Goal: Transaction & Acquisition: Book appointment/travel/reservation

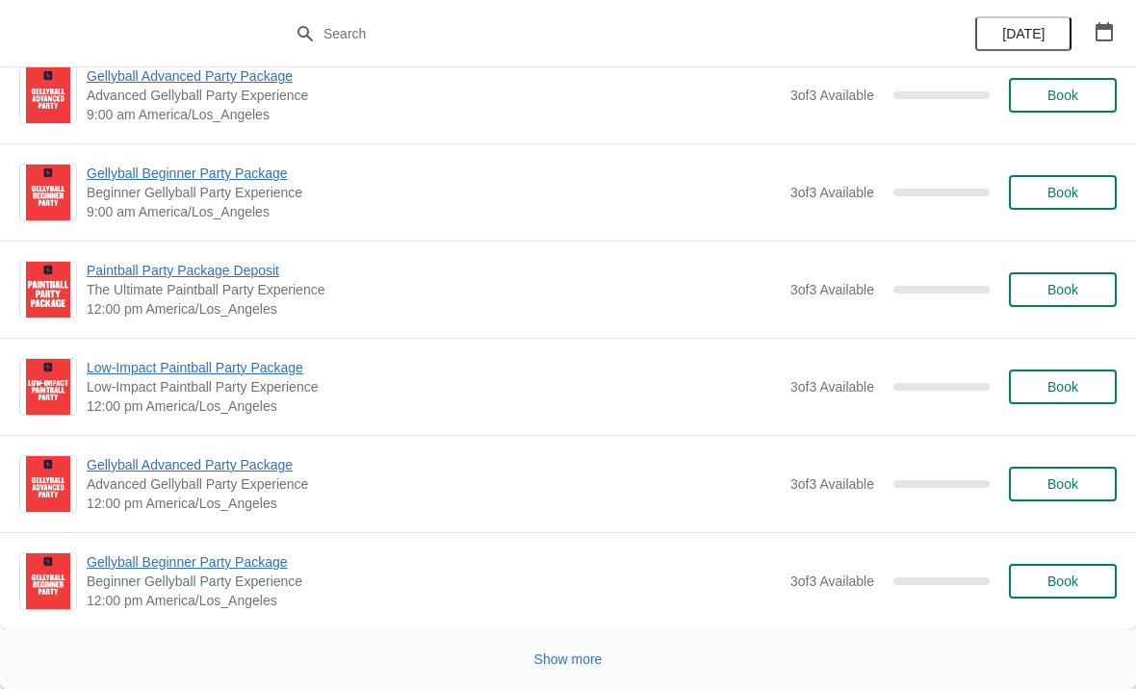
scroll to position [4705, 0]
click at [576, 659] on span "Show more" at bounding box center [568, 659] width 68 height 15
click at [577, 652] on span "Show more" at bounding box center [568, 659] width 68 height 15
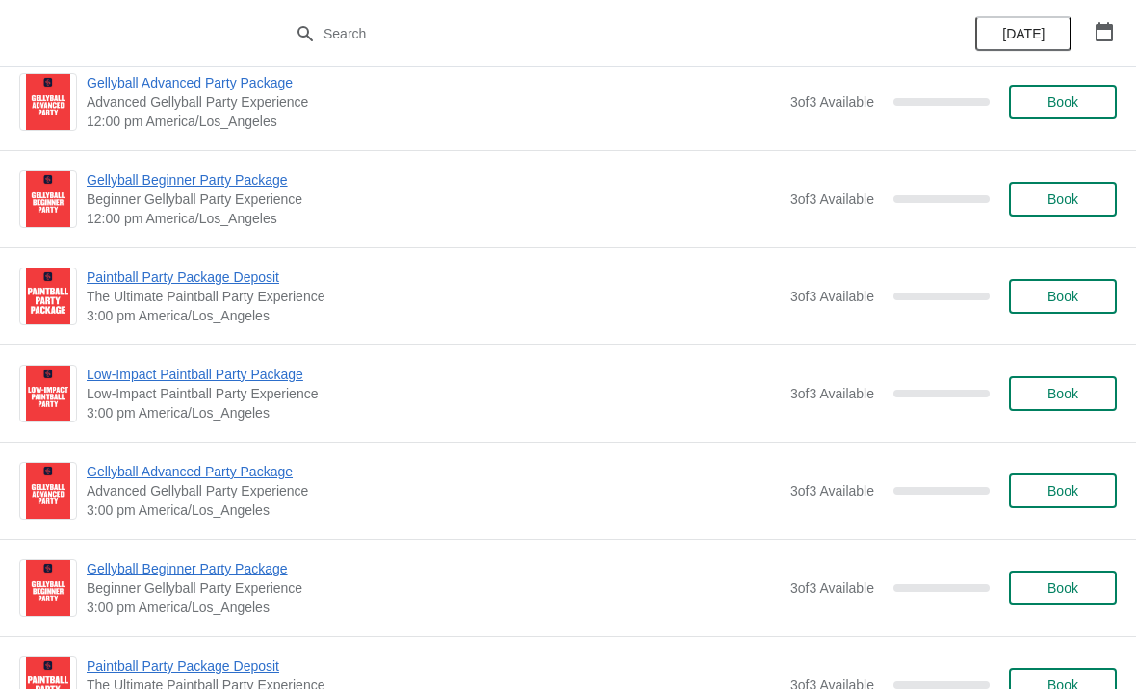
scroll to position [13973, 0]
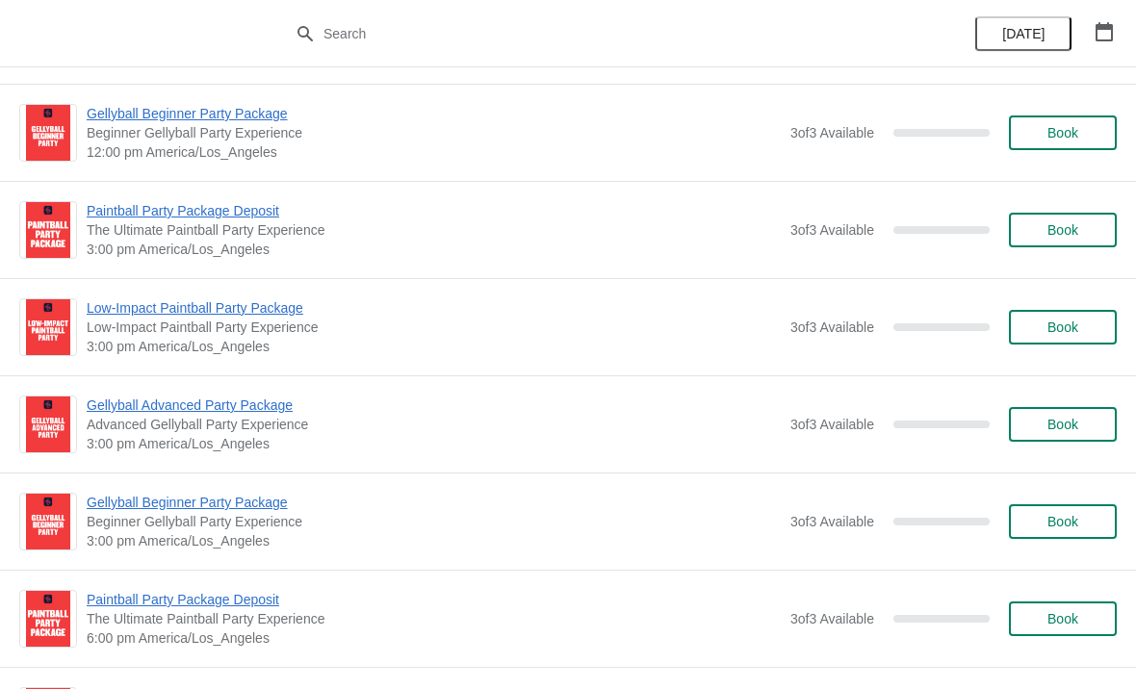
click at [1099, 40] on icon "button" at bounding box center [1103, 31] width 17 height 19
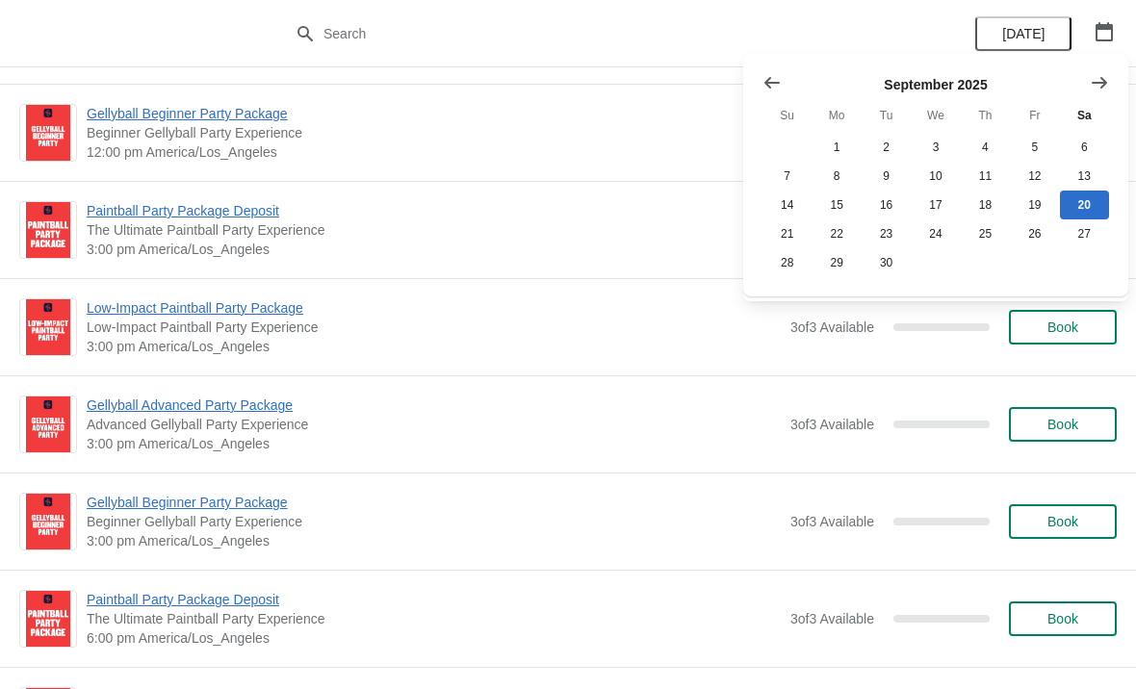
click at [1094, 87] on icon "Show next month, October 2025" at bounding box center [1098, 82] width 19 height 19
click at [1099, 76] on icon "Show next month, November 2025" at bounding box center [1098, 82] width 19 height 19
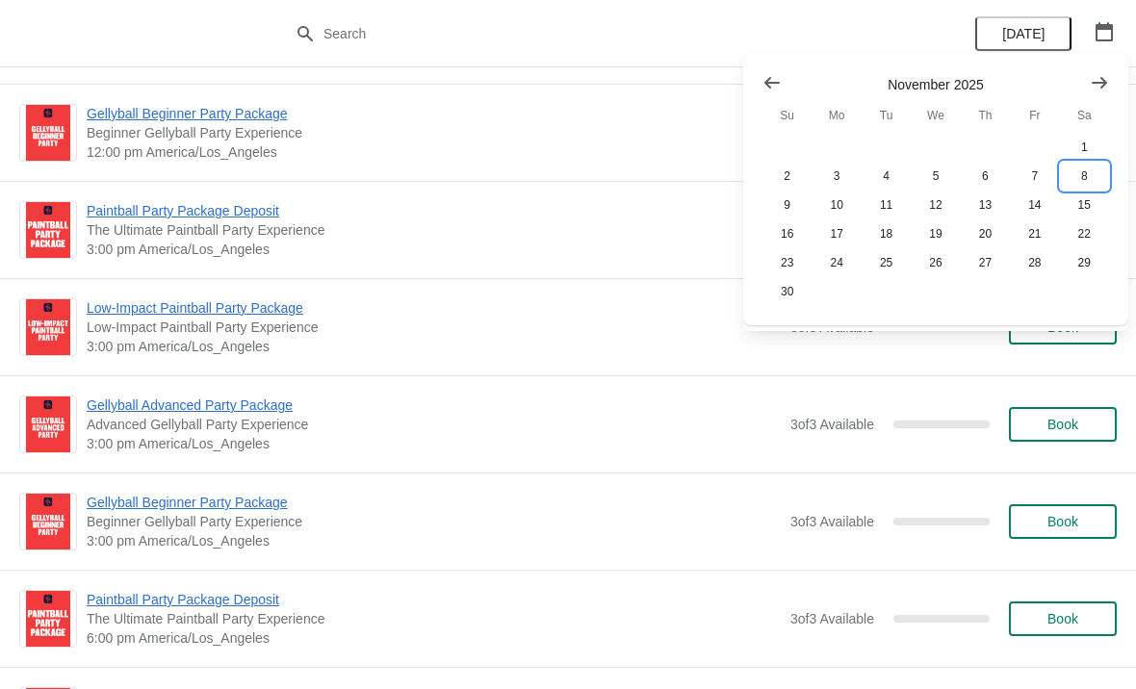
click at [1084, 181] on button "8" at bounding box center [1084, 176] width 49 height 29
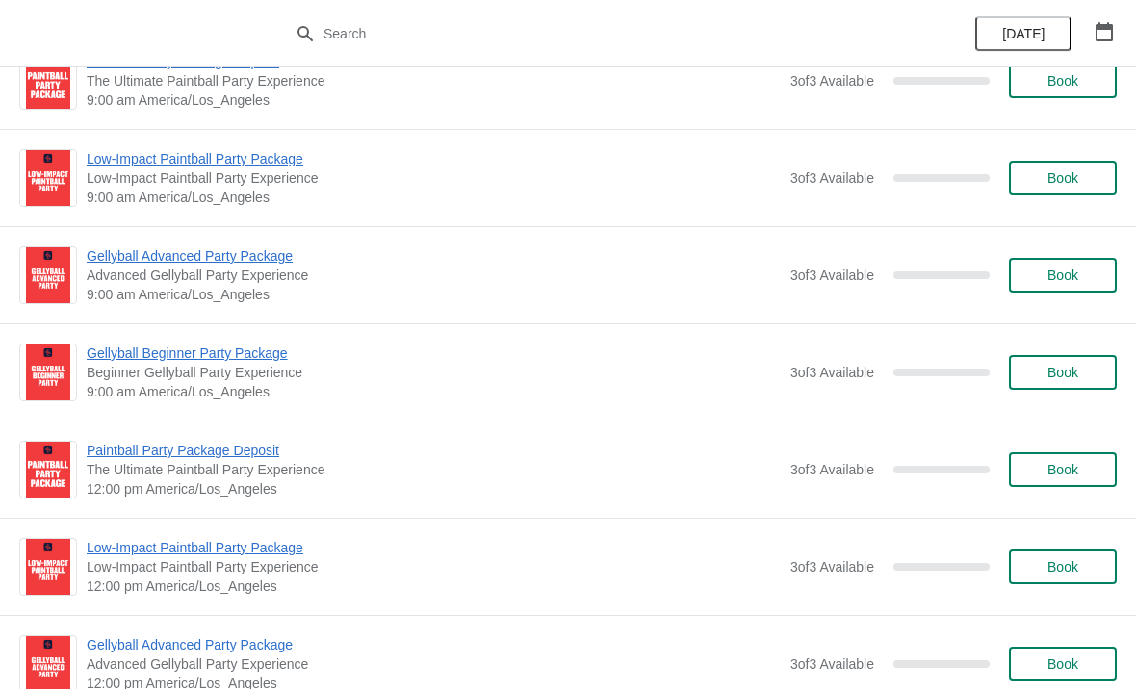
scroll to position [208, 0]
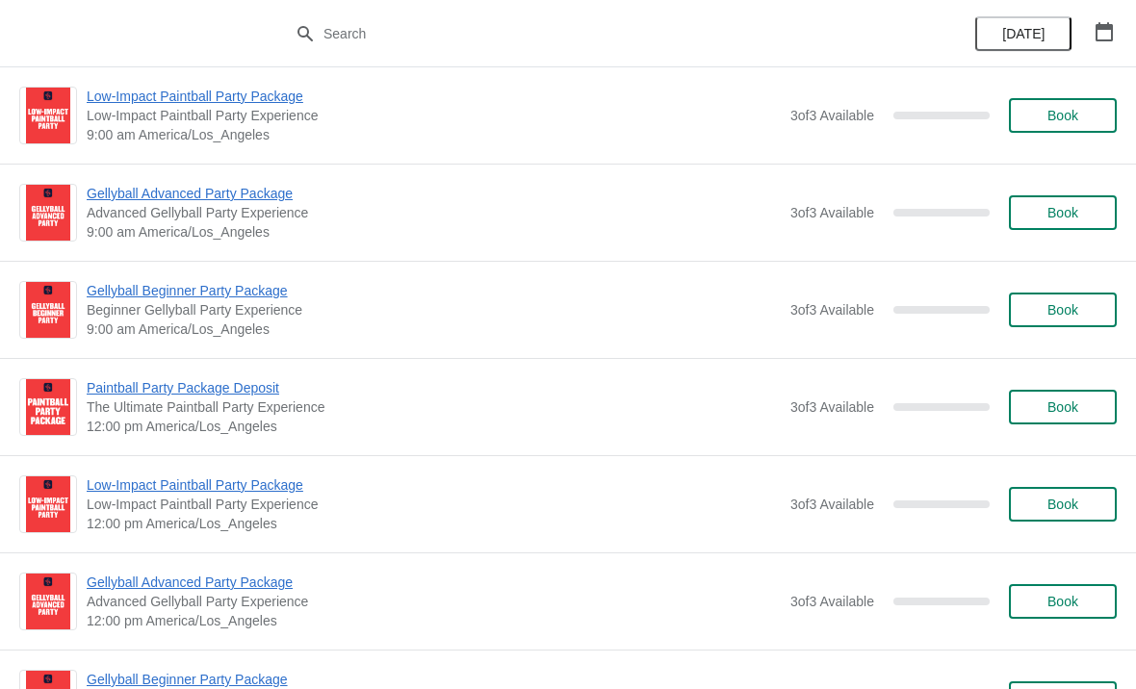
click at [1065, 297] on button "Book" at bounding box center [1063, 310] width 108 height 35
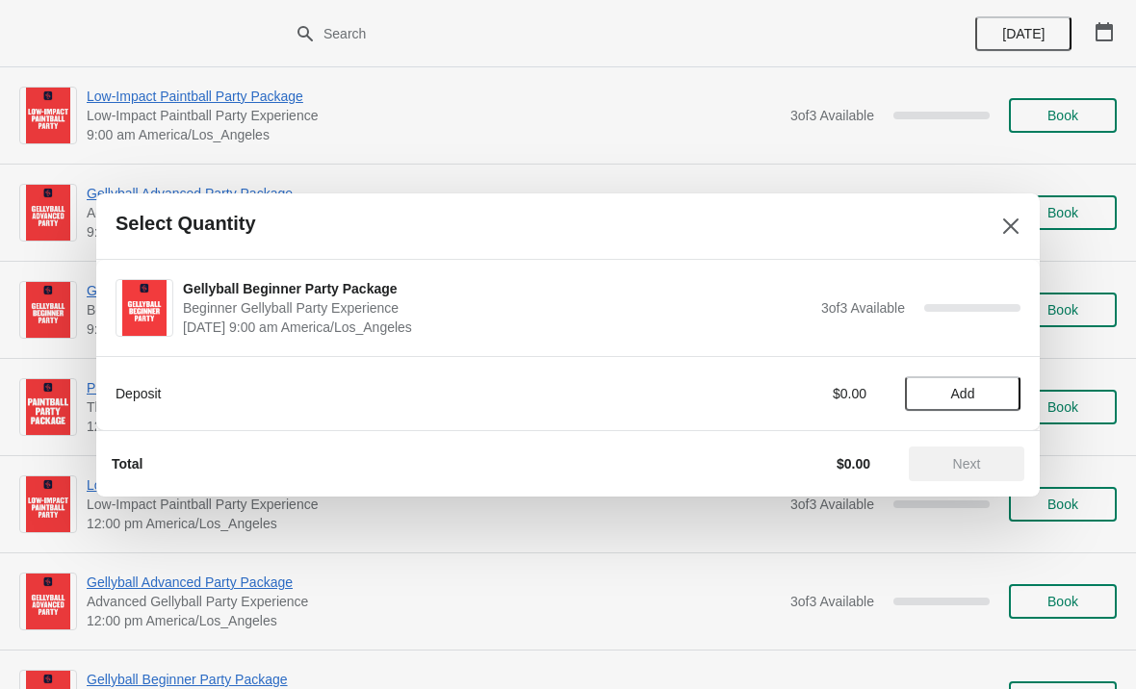
click at [994, 394] on span "Add" at bounding box center [962, 393] width 81 height 15
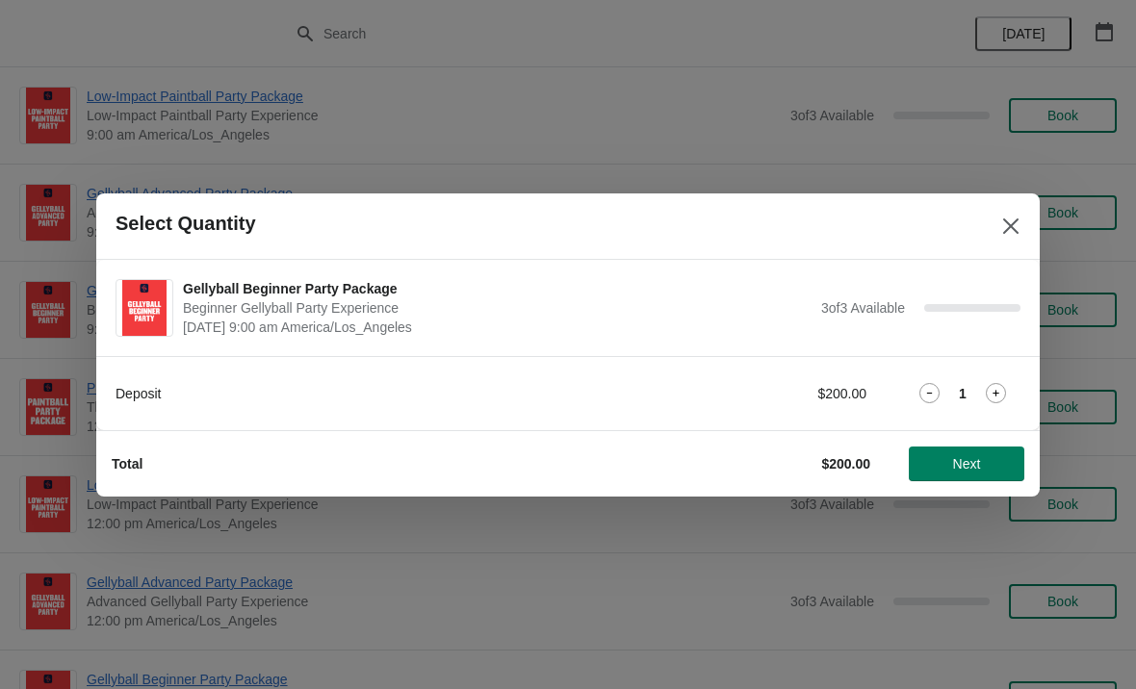
click at [989, 467] on span "Next" at bounding box center [966, 463] width 85 height 15
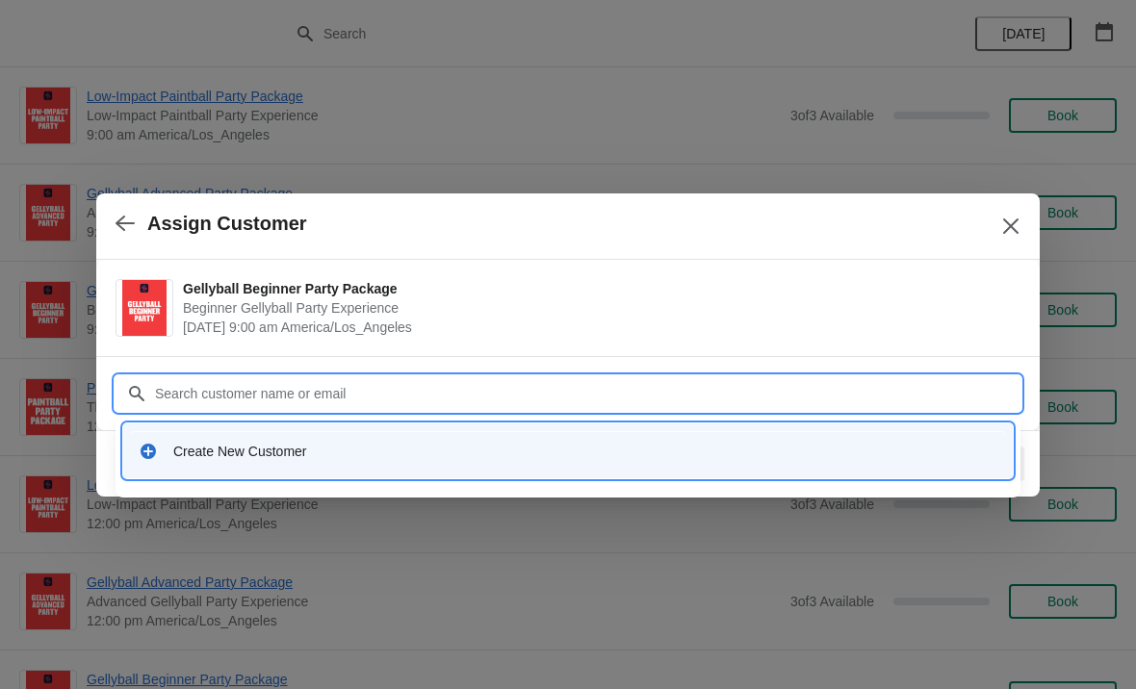
click at [267, 443] on div "Create New Customer" at bounding box center [585, 451] width 824 height 19
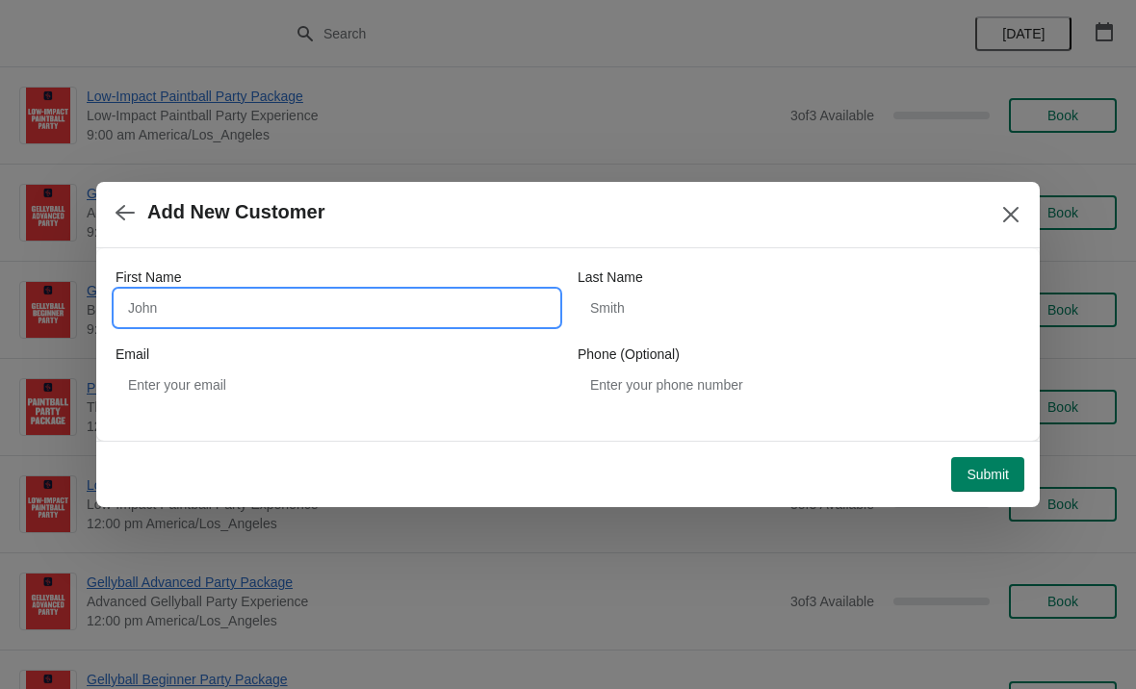
click at [357, 307] on input "First Name" at bounding box center [336, 308] width 443 height 35
type input "Catalina"
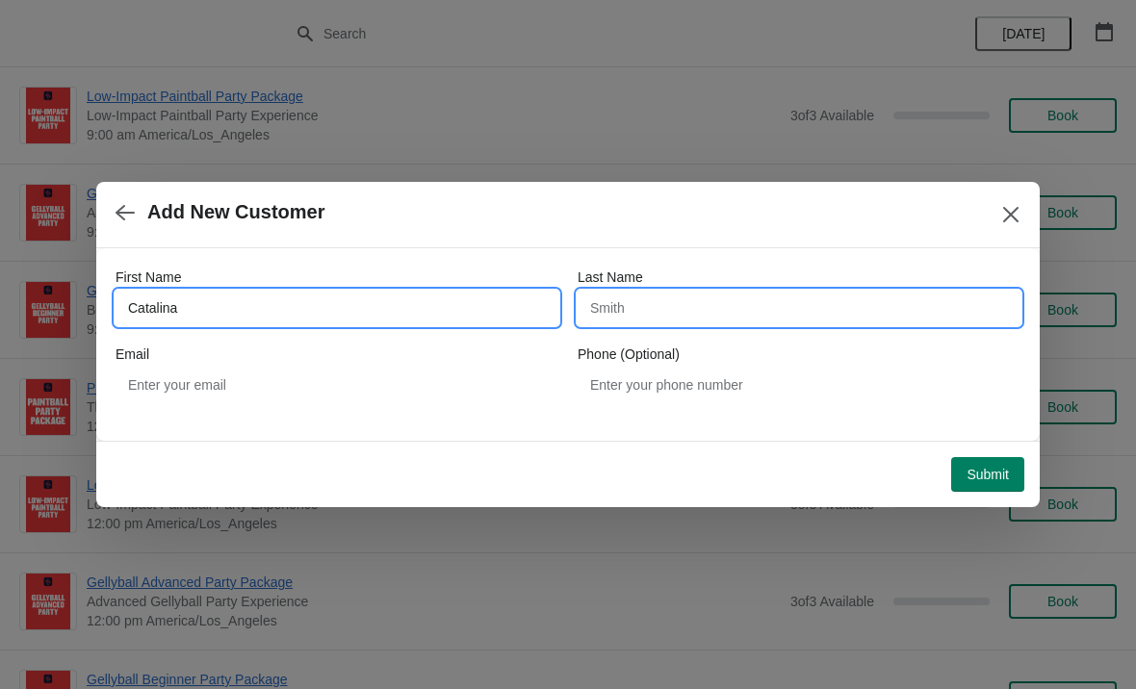
click at [826, 305] on input "Last Name" at bounding box center [798, 308] width 443 height 35
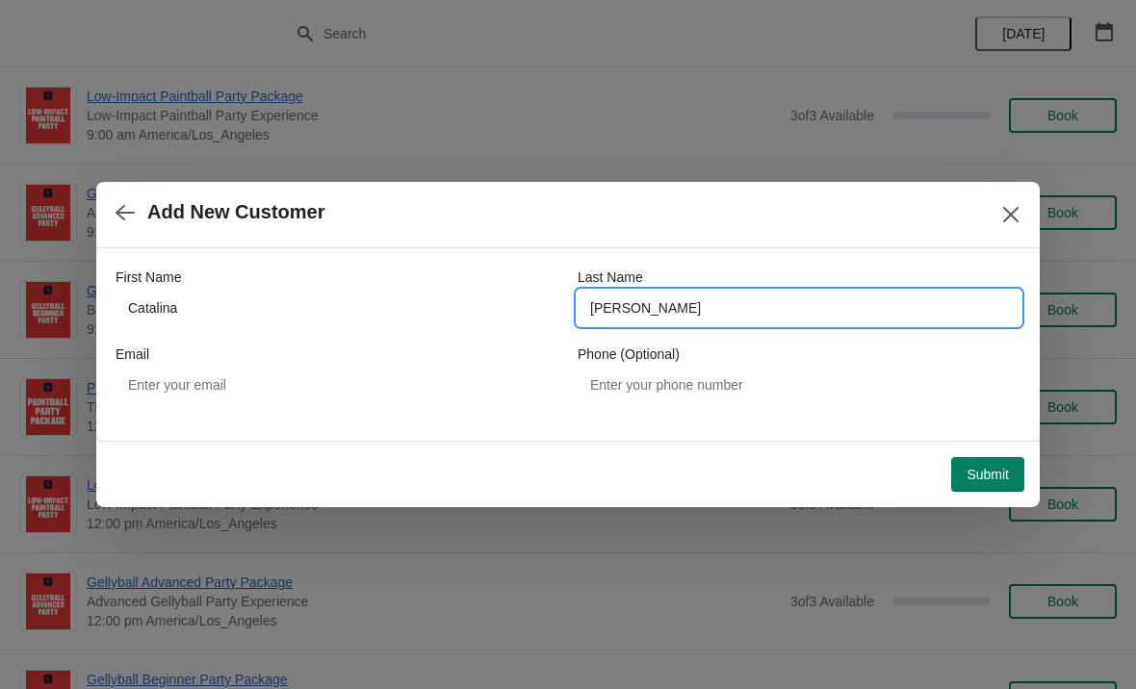
type input "[PERSON_NAME]"
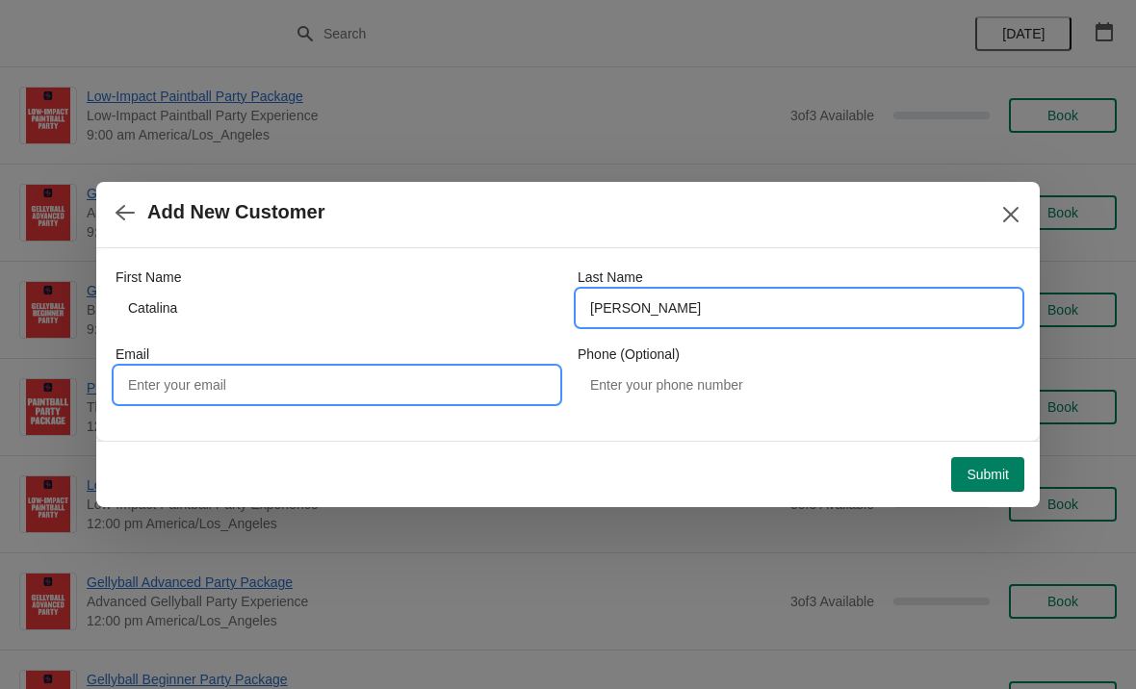
click at [407, 378] on input "Email" at bounding box center [336, 385] width 443 height 35
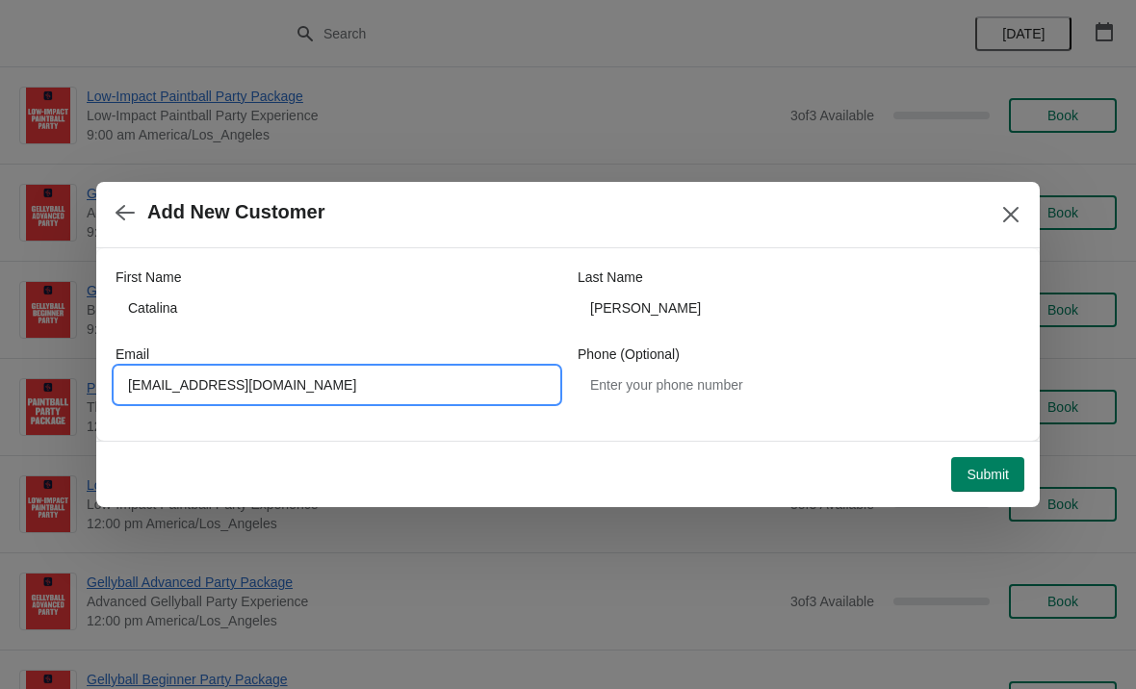
type input "[EMAIL_ADDRESS][DOMAIN_NAME]"
click at [994, 474] on span "Submit" at bounding box center [987, 474] width 42 height 15
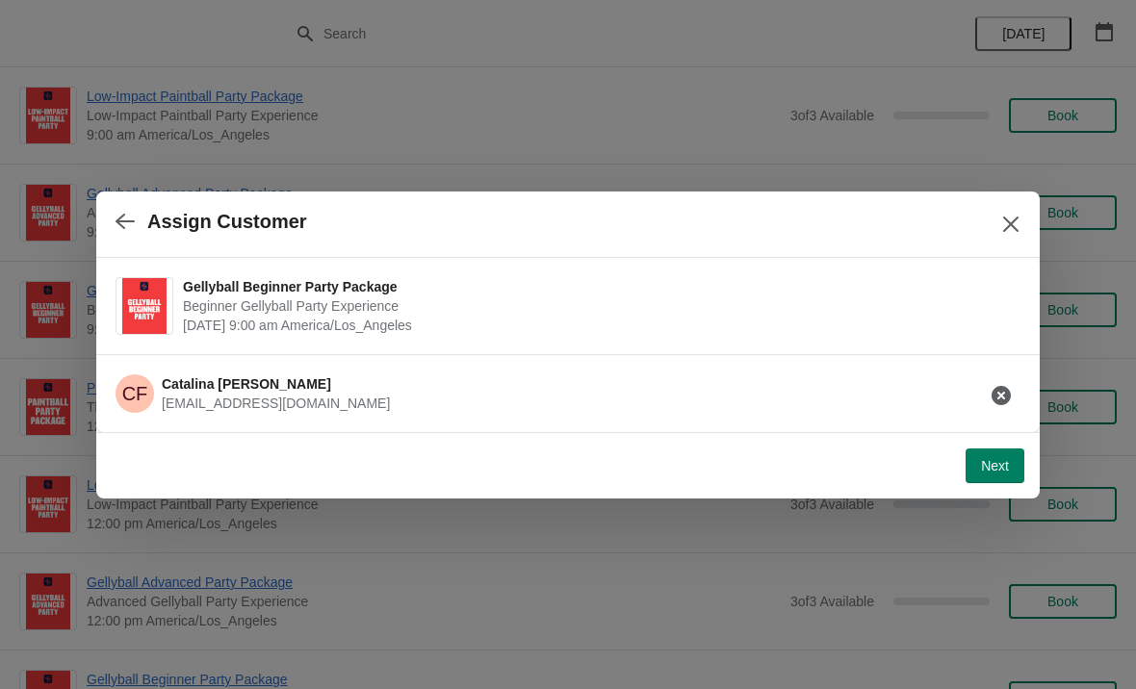
click at [1008, 470] on span "Next" at bounding box center [995, 465] width 28 height 15
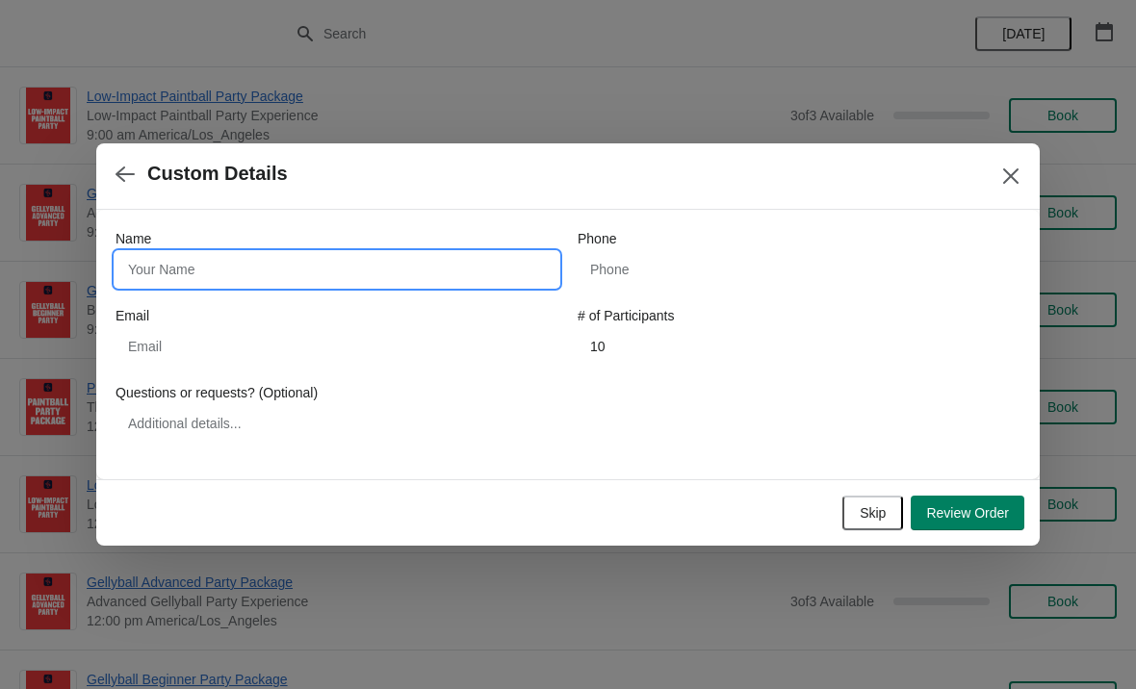
click at [439, 270] on input "Name" at bounding box center [336, 269] width 443 height 35
type input "Catalina"
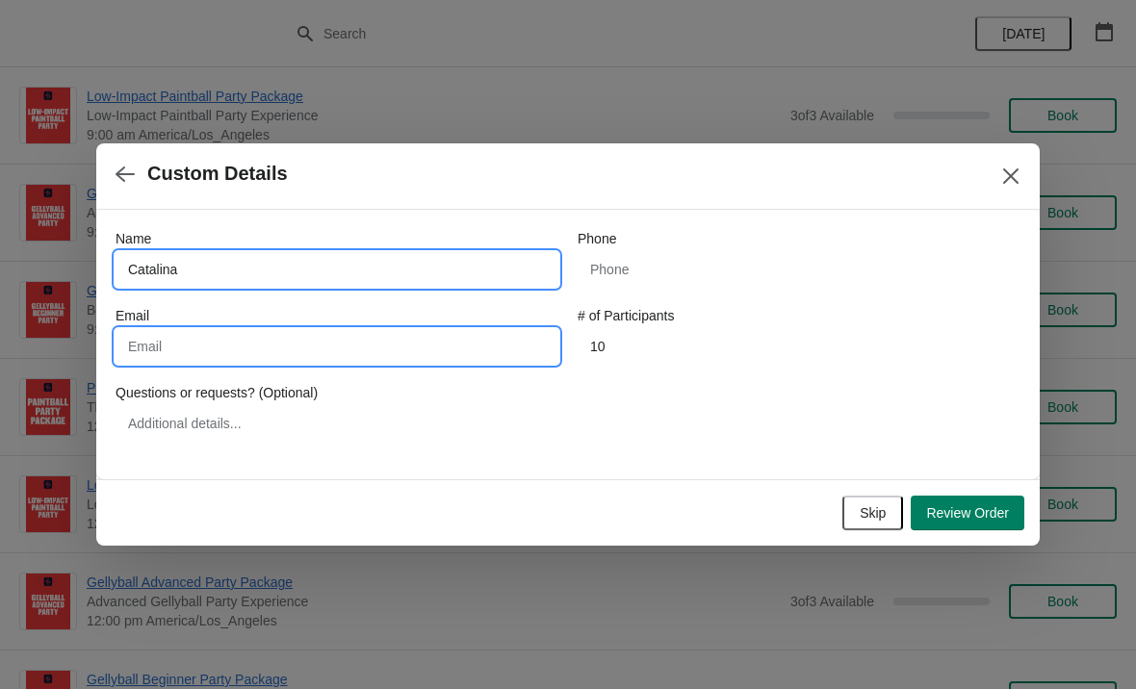
click at [360, 352] on input "Email" at bounding box center [336, 346] width 443 height 35
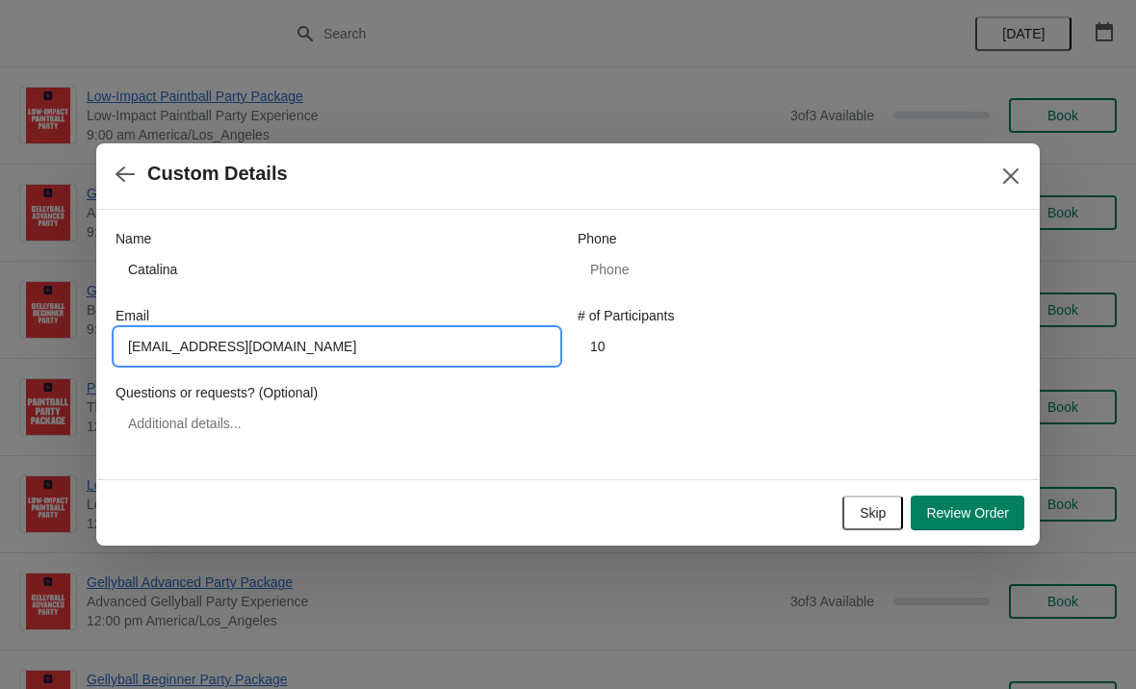
type input "[EMAIL_ADDRESS][DOMAIN_NAME]"
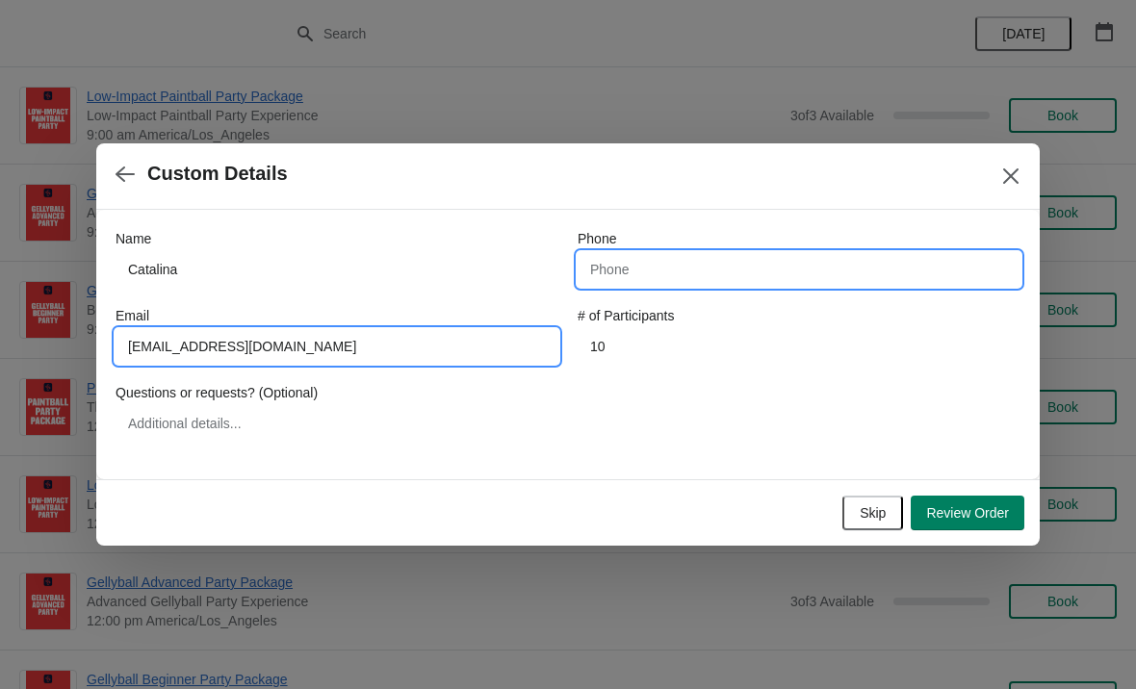
click at [795, 258] on input "Phone" at bounding box center [798, 269] width 443 height 35
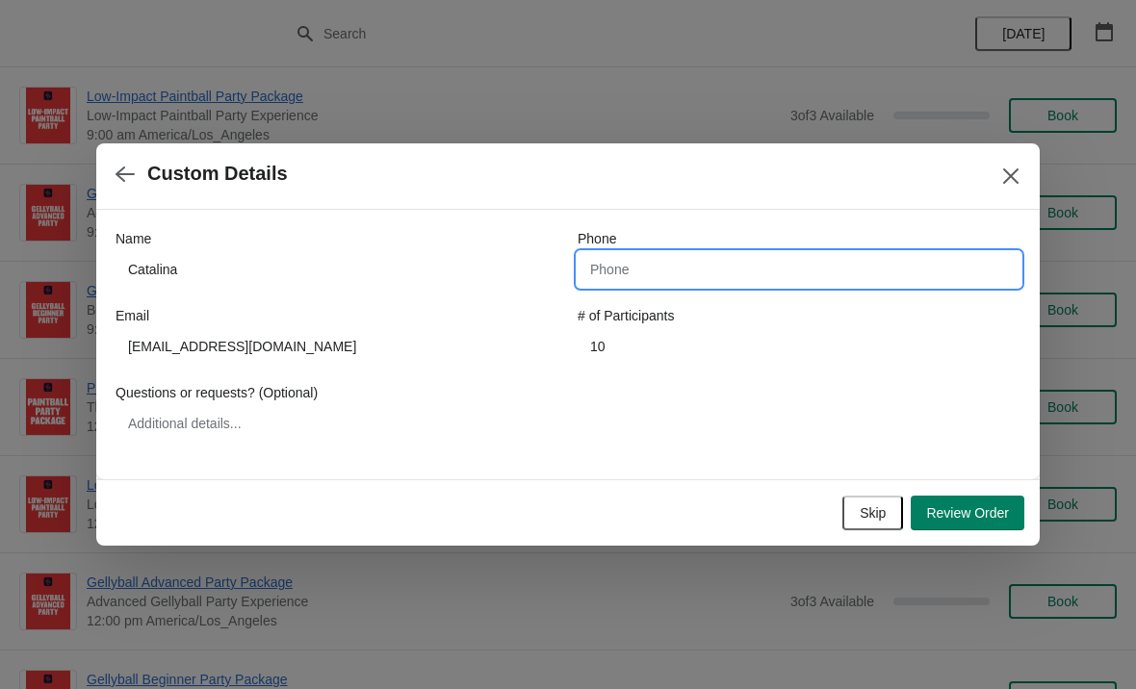
click at [896, 384] on div "Name Catalina Phone Email Catfavela33@gmail.com # of Participants 10 Questions …" at bounding box center [567, 335] width 905 height 212
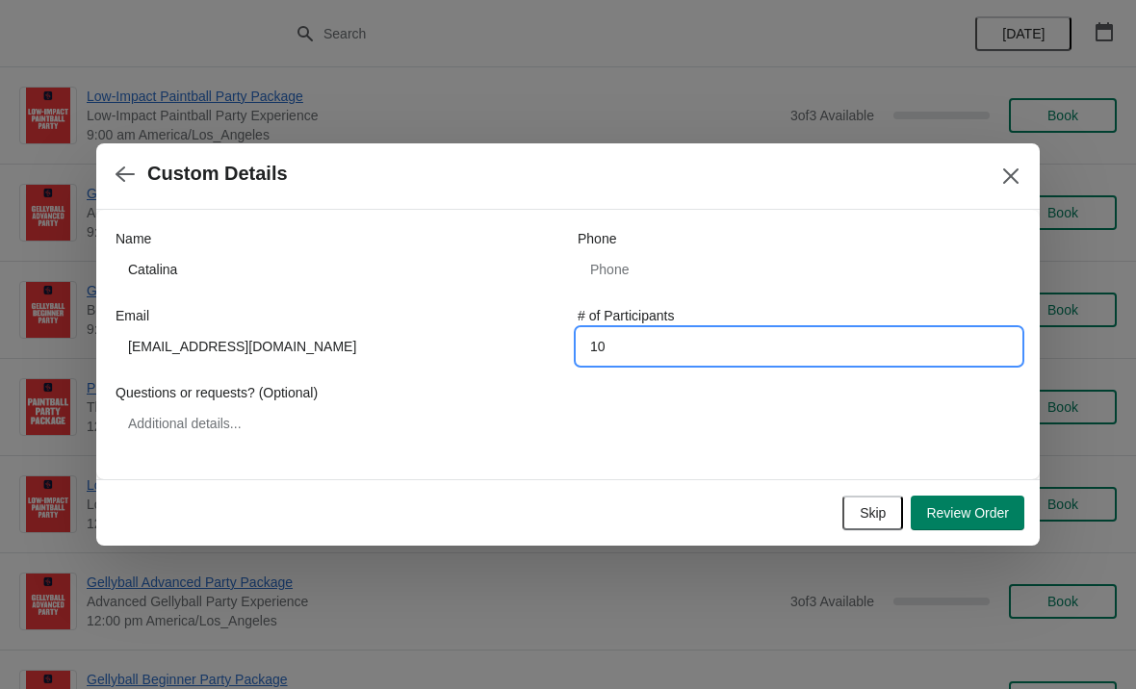
click at [824, 352] on input "10" at bounding box center [798, 346] width 443 height 35
type input "10"
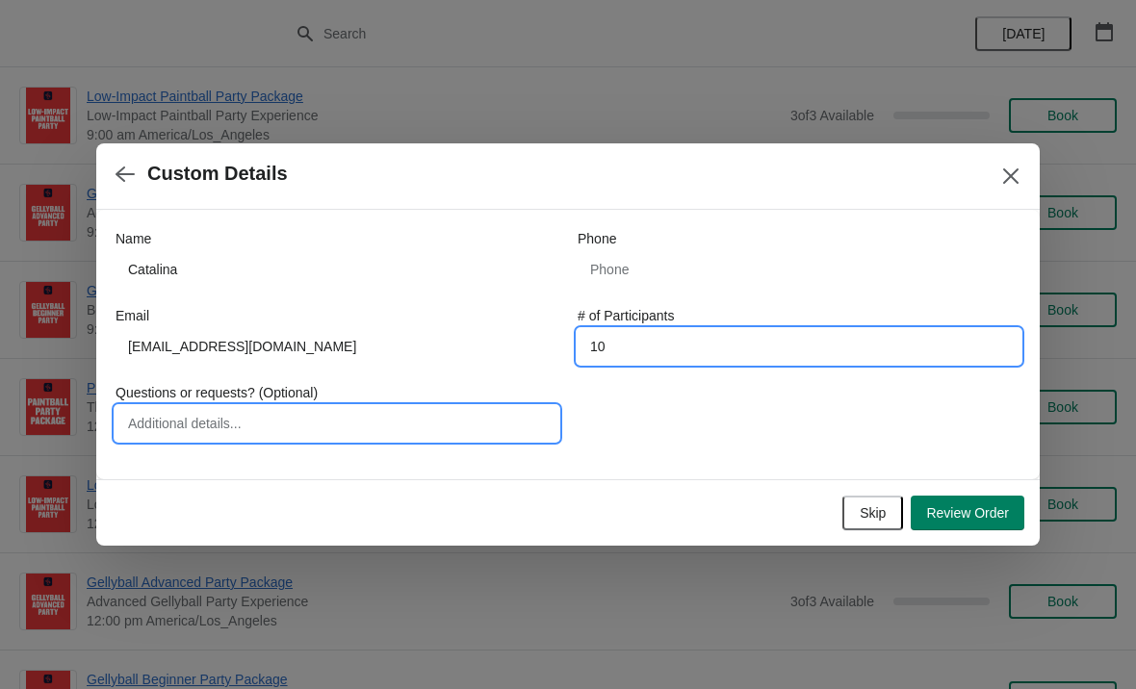
click at [468, 426] on input "Questions or requests? (Optional)" at bounding box center [336, 423] width 443 height 35
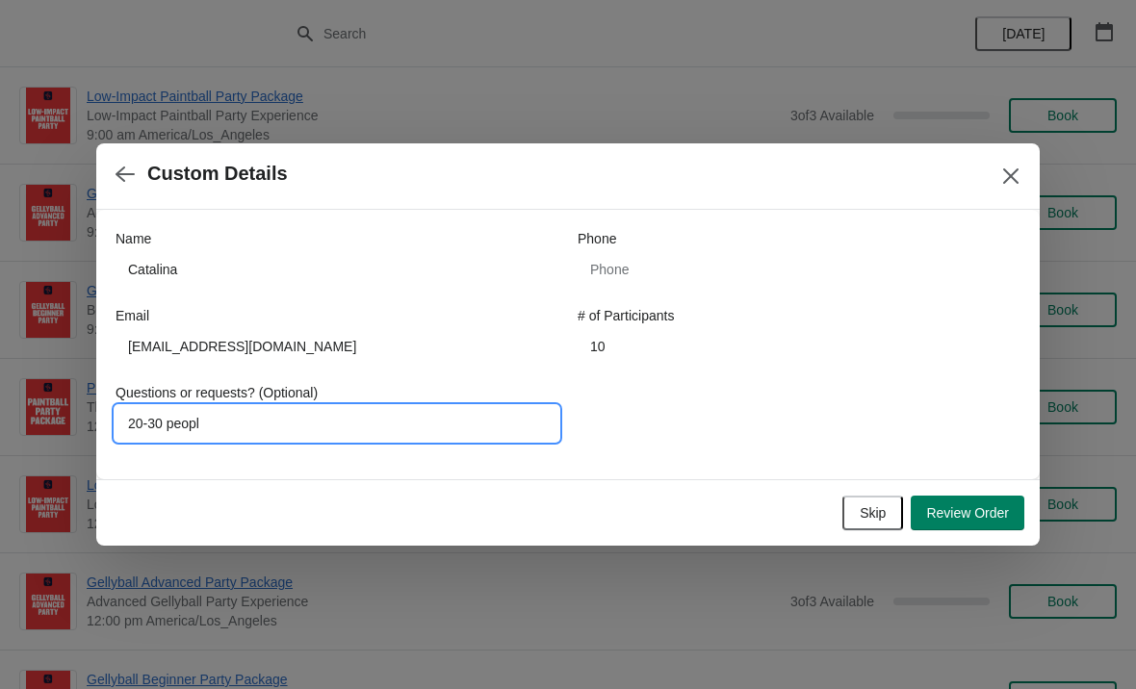
type input "20-30 people"
click at [973, 523] on button "Review Order" at bounding box center [967, 513] width 114 height 35
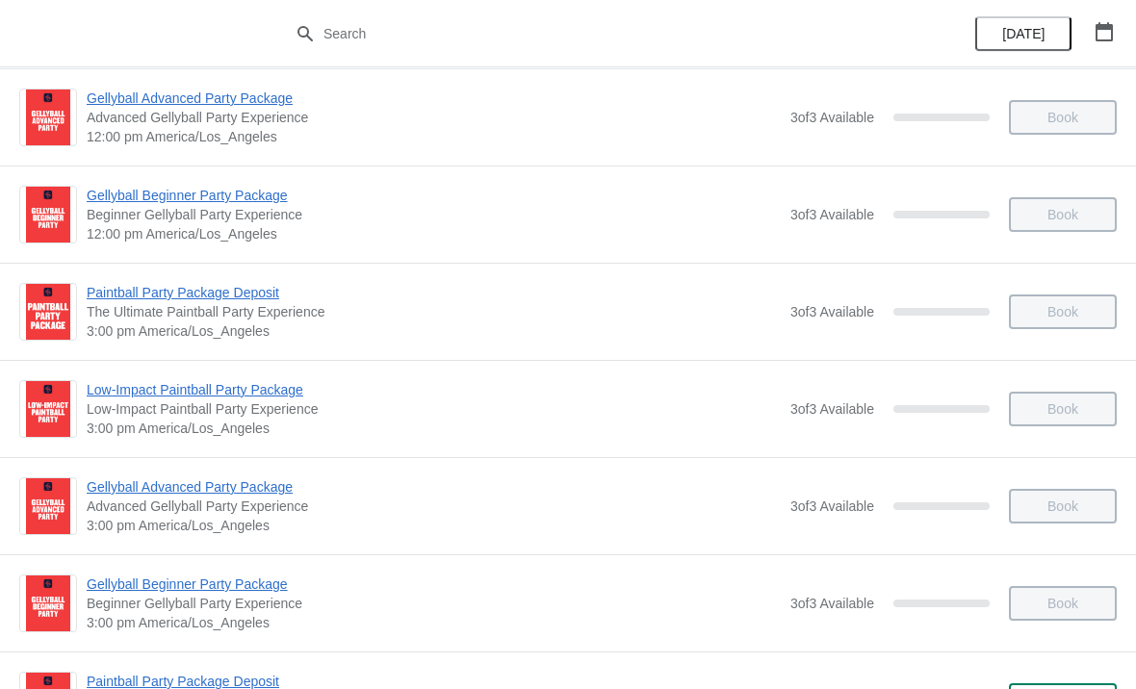
scroll to position [807, 0]
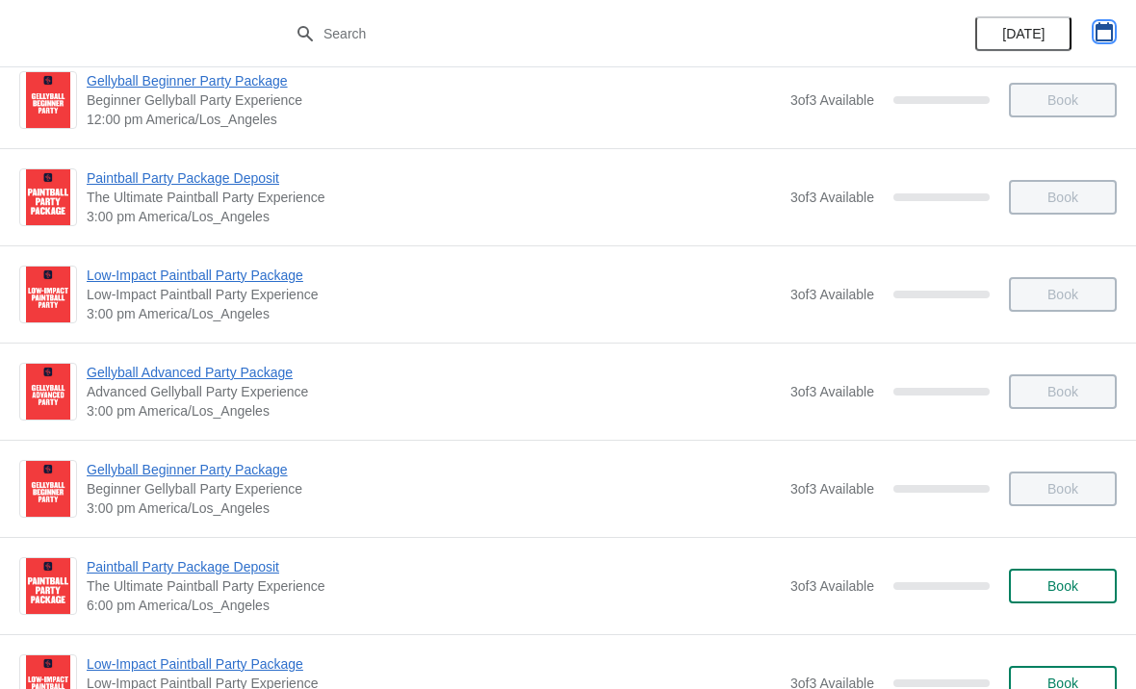
click at [1089, 44] on button "button" at bounding box center [1104, 31] width 35 height 35
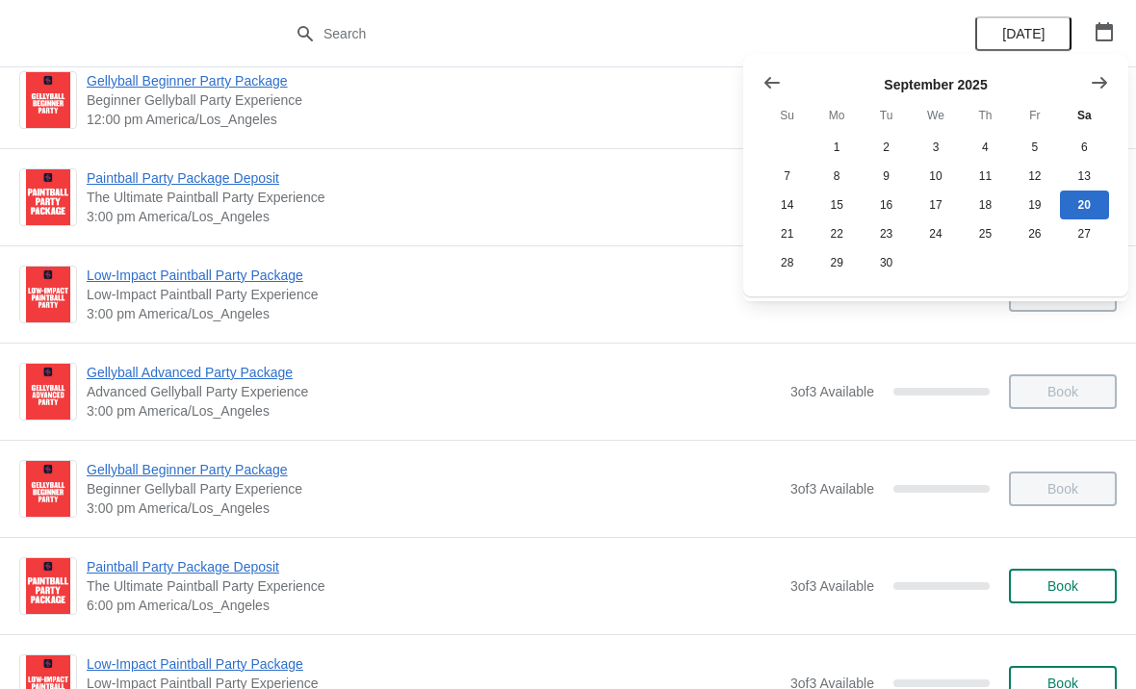
click at [1103, 69] on button "Show next month, October 2025" at bounding box center [1099, 82] width 35 height 35
click at [1104, 89] on icon "Show next month, November 2025" at bounding box center [1098, 82] width 19 height 19
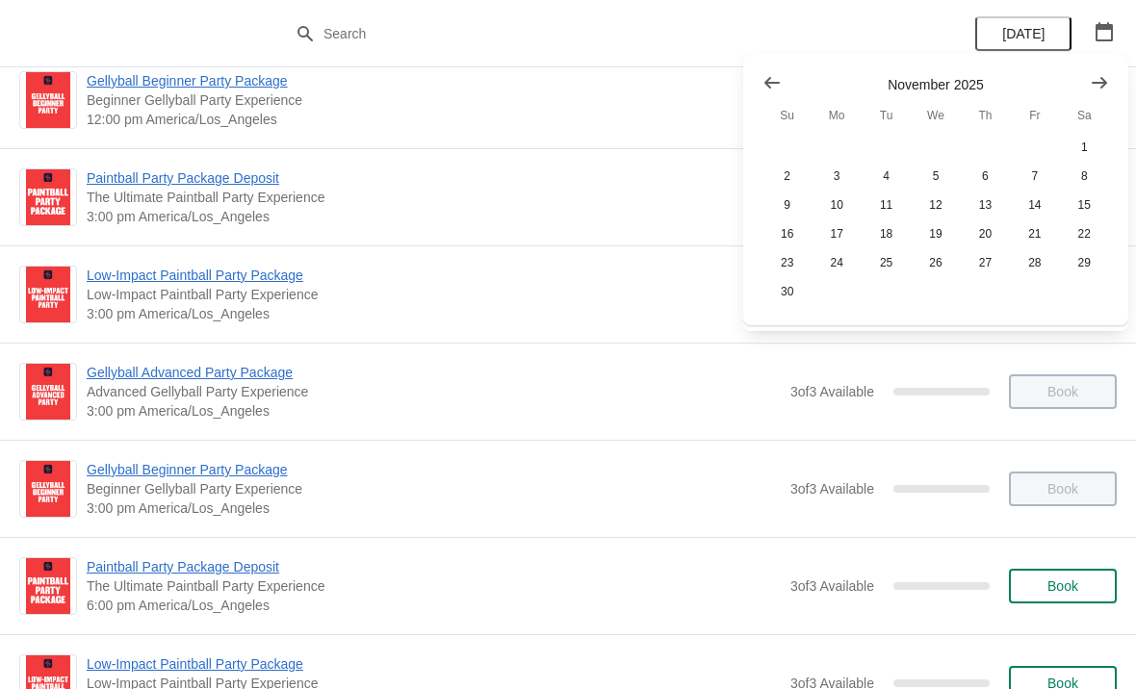
click at [1096, 88] on icon "Show next month, December 2025" at bounding box center [1098, 82] width 19 height 19
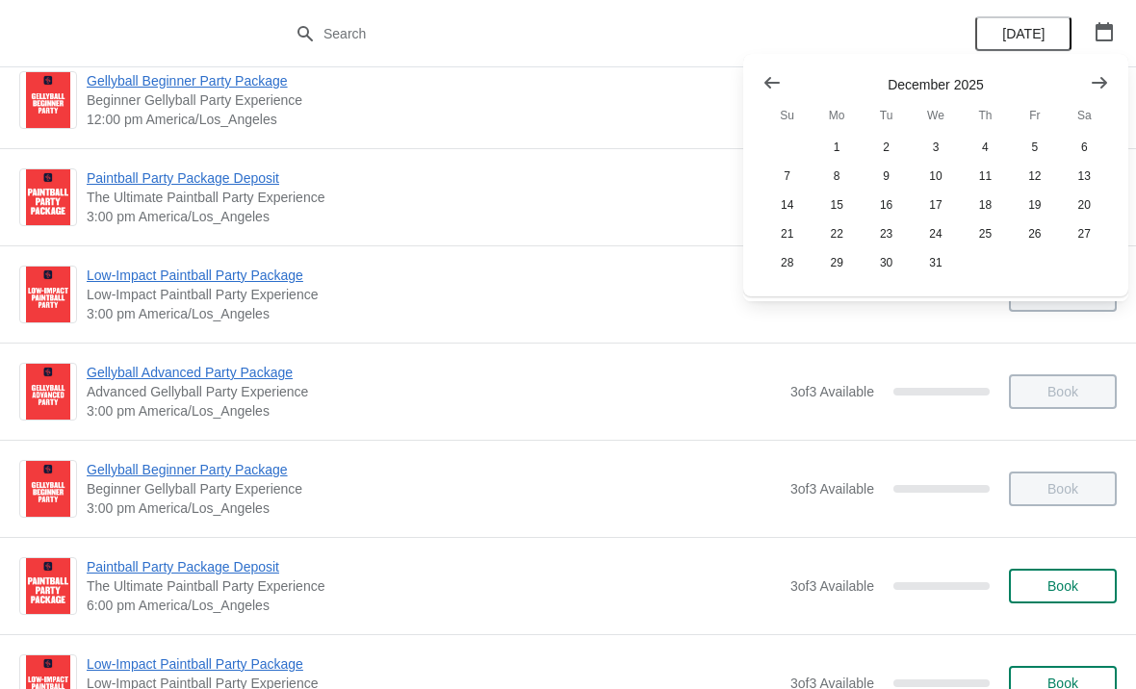
click at [760, 96] on button "Show previous month, November 2025" at bounding box center [772, 82] width 35 height 35
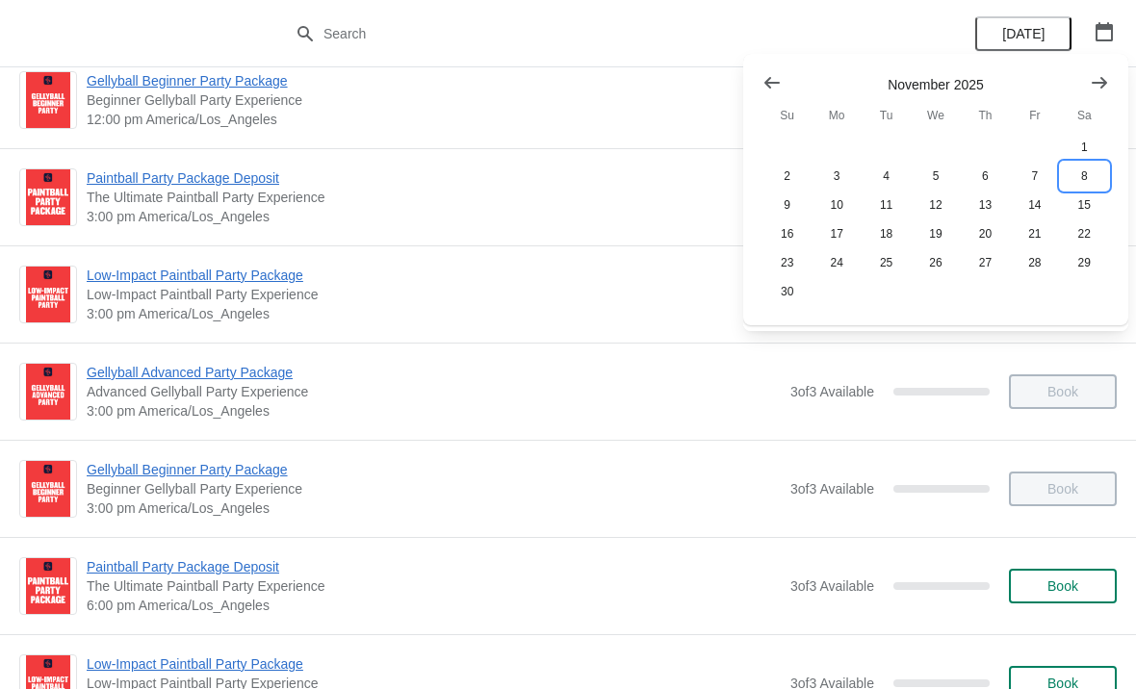
click at [1078, 173] on button "8" at bounding box center [1084, 176] width 49 height 29
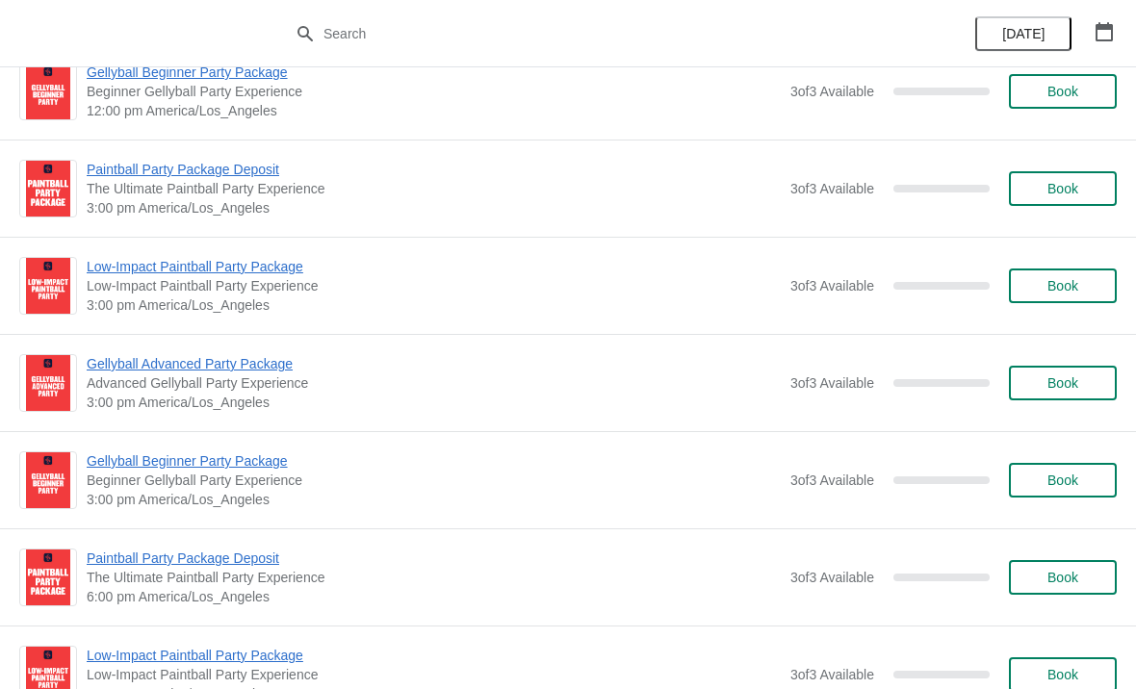
scroll to position [820, 0]
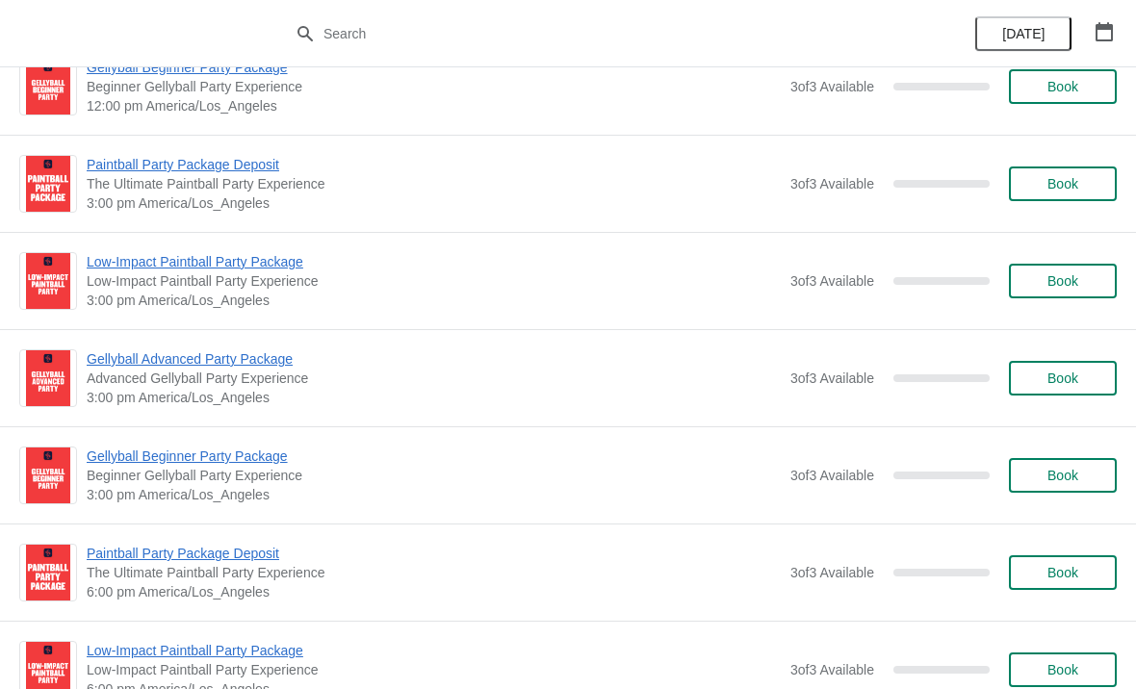
click at [1069, 468] on span "Book" at bounding box center [1062, 475] width 31 height 15
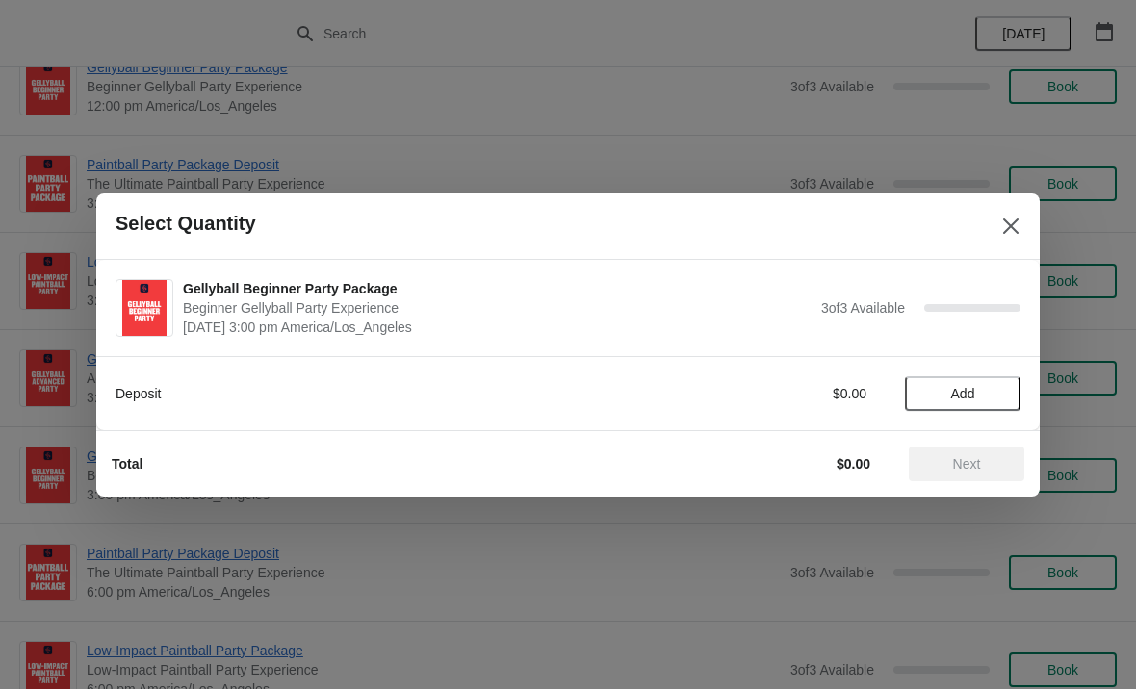
click at [983, 391] on span "Add" at bounding box center [962, 393] width 81 height 15
click at [988, 470] on span "Next" at bounding box center [966, 463] width 85 height 15
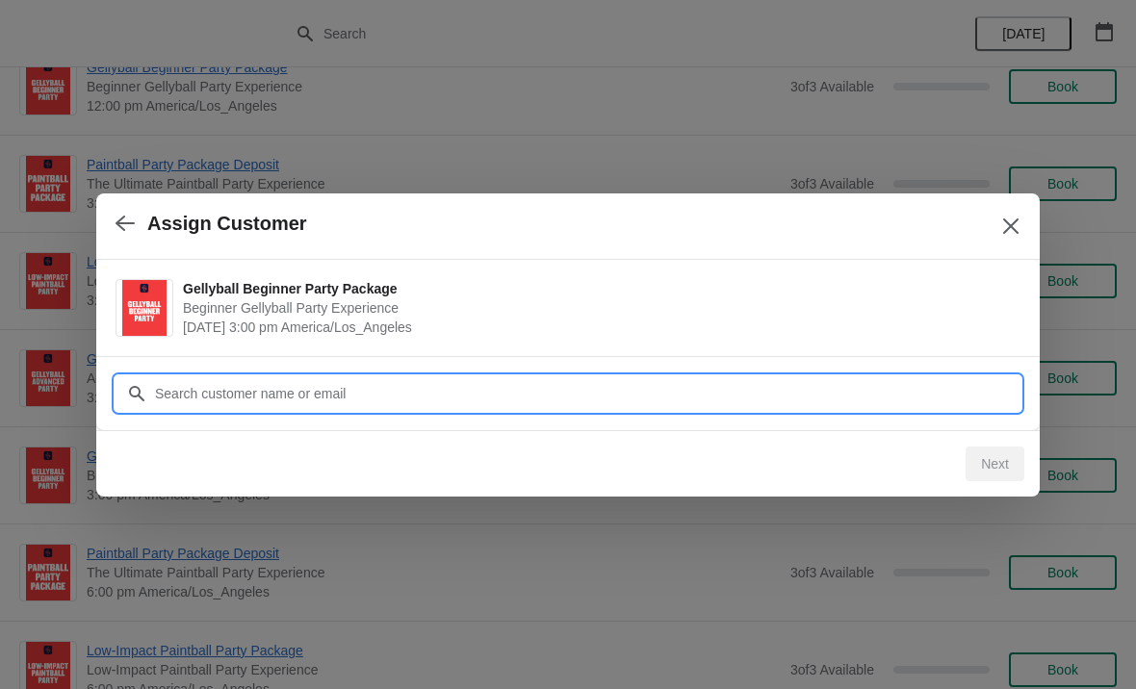
click at [668, 400] on input "Customer" at bounding box center [587, 393] width 866 height 35
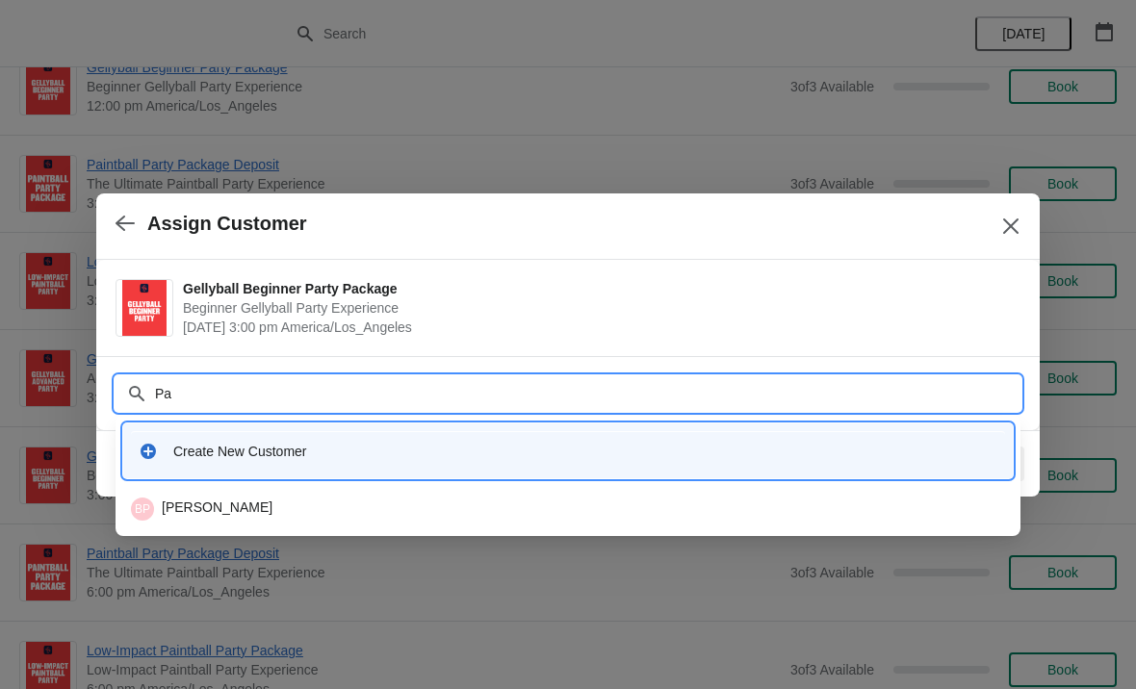
type input "P"
type input "Catali"
click at [579, 520] on div "CF [PERSON_NAME]" at bounding box center [568, 509] width 874 height 23
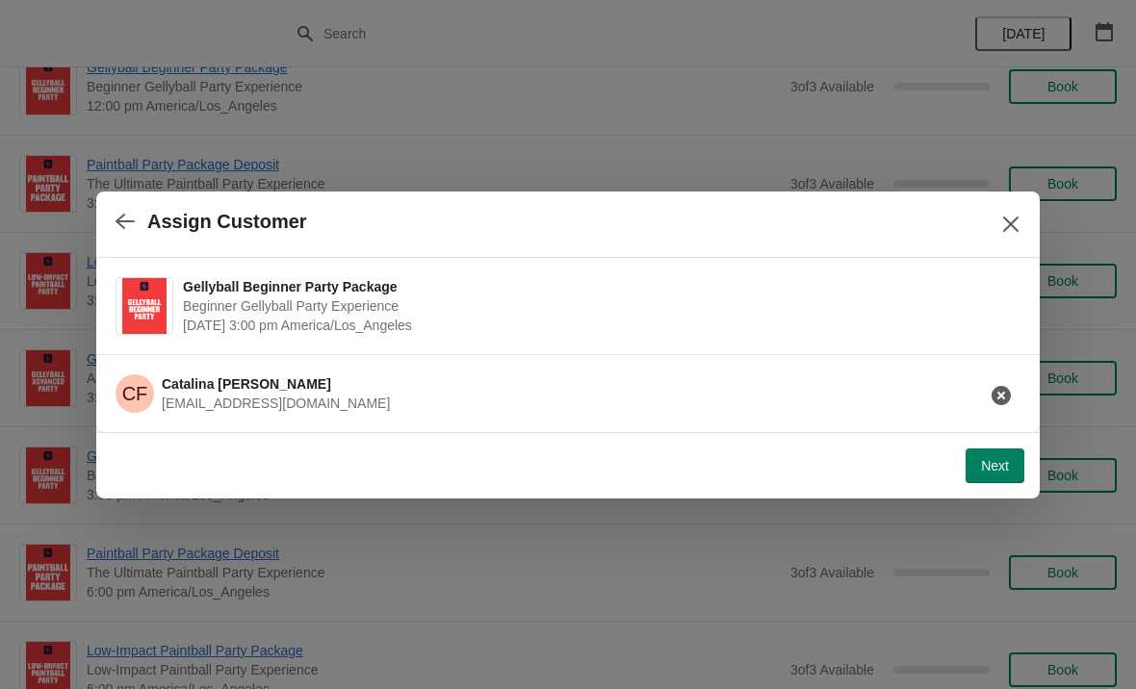
click at [1000, 471] on span "Next" at bounding box center [995, 465] width 28 height 15
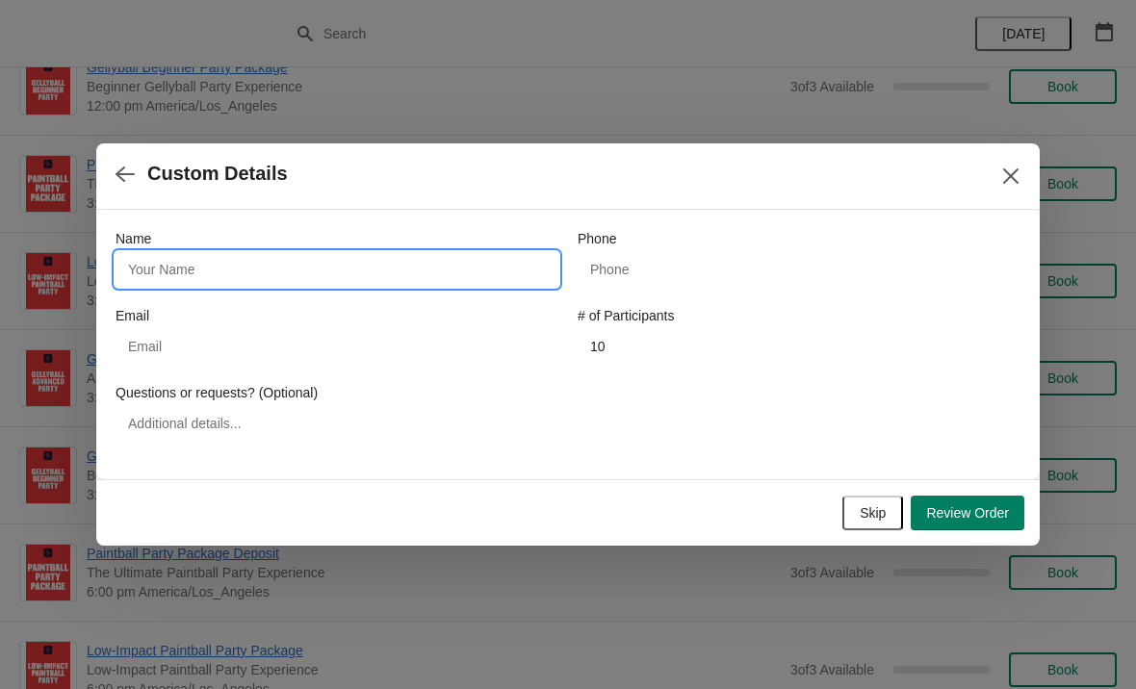
click at [451, 276] on input "Name" at bounding box center [336, 269] width 443 height 35
click at [755, 247] on div "Phone" at bounding box center [798, 238] width 443 height 19
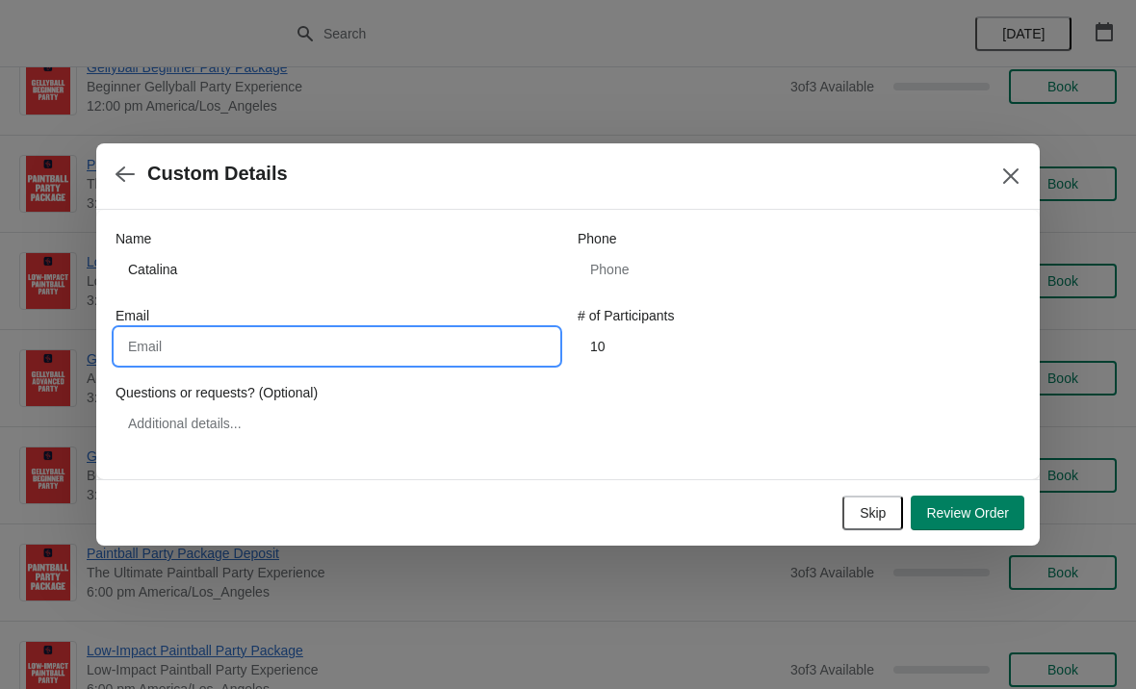
click at [425, 363] on input "Email" at bounding box center [336, 346] width 443 height 35
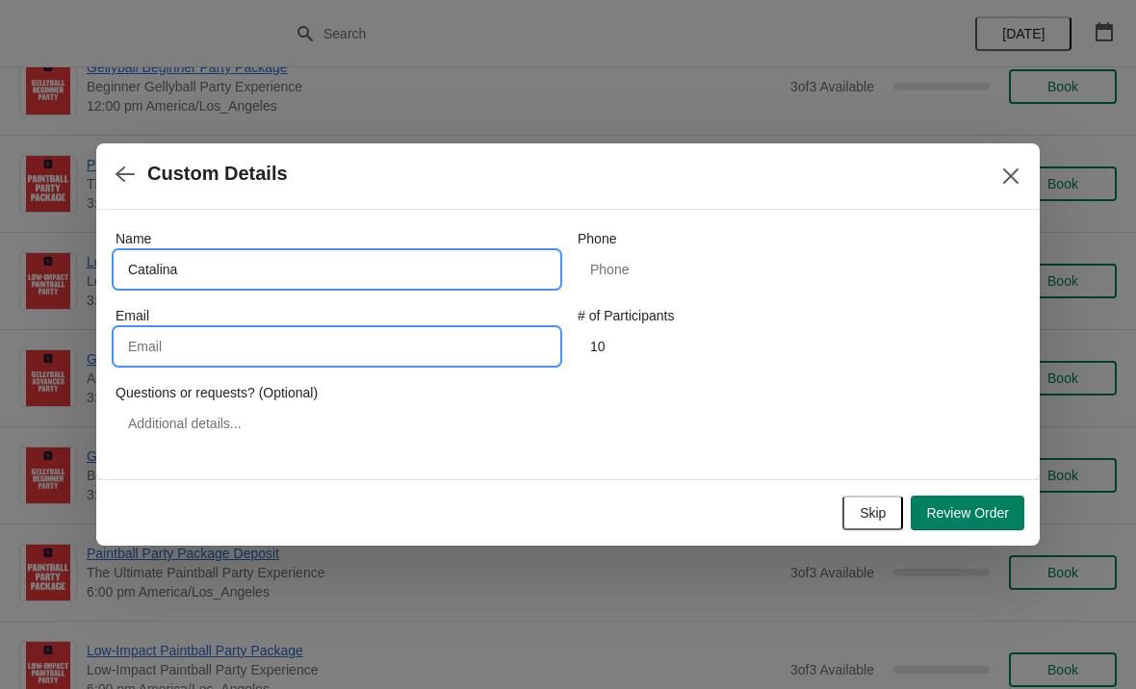
click at [483, 286] on input "Catalina" at bounding box center [336, 269] width 443 height 35
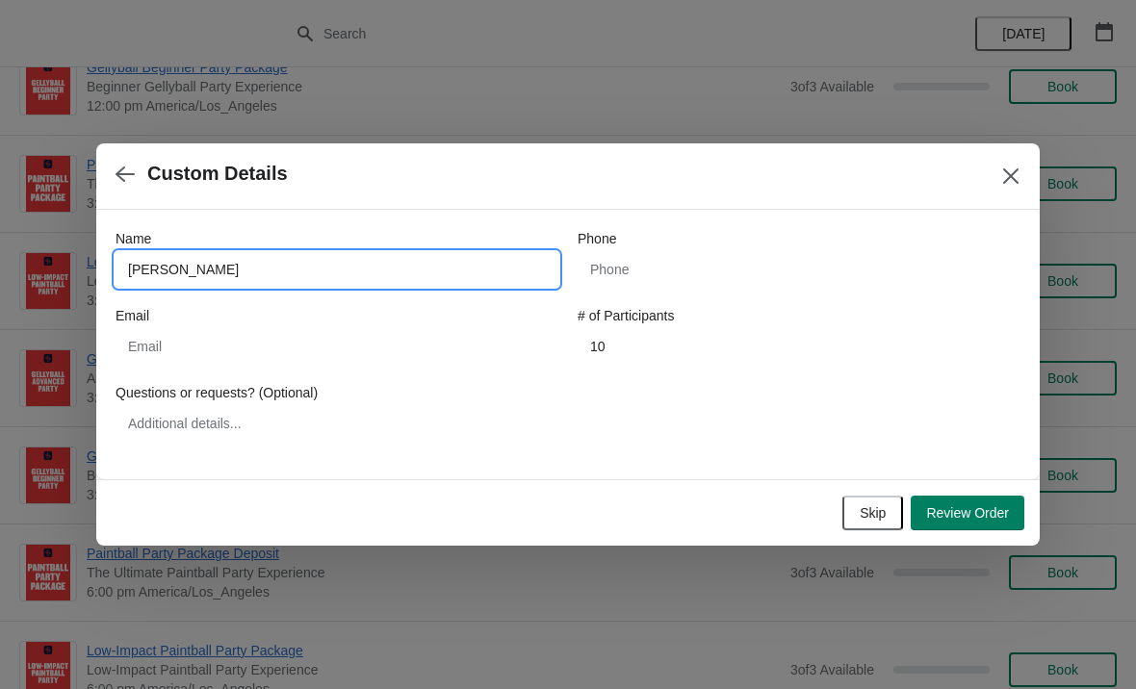
type input "[PERSON_NAME]"
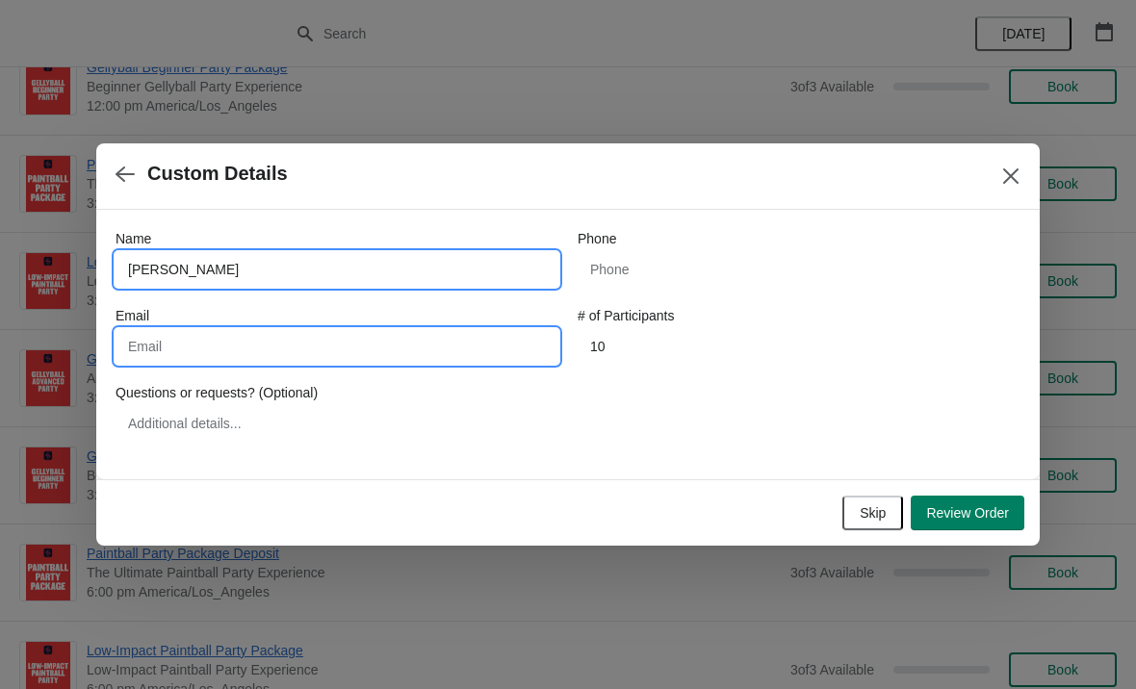
click at [428, 355] on input "Email" at bounding box center [336, 346] width 443 height 35
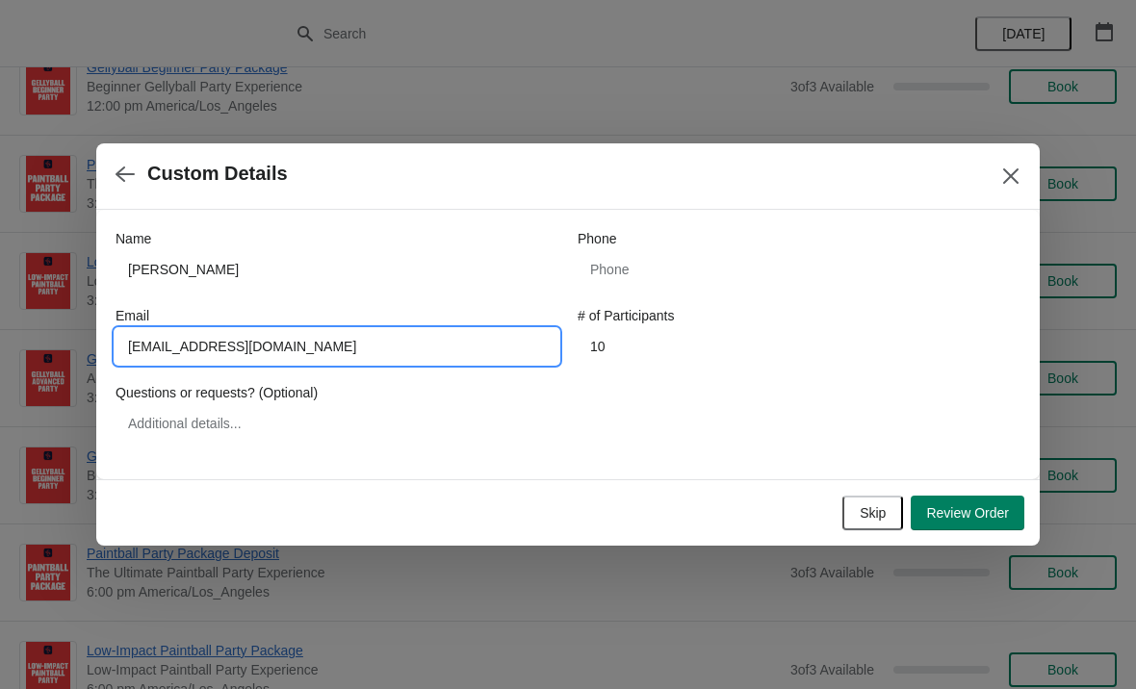
type input "[EMAIL_ADDRESS][DOMAIN_NAME]"
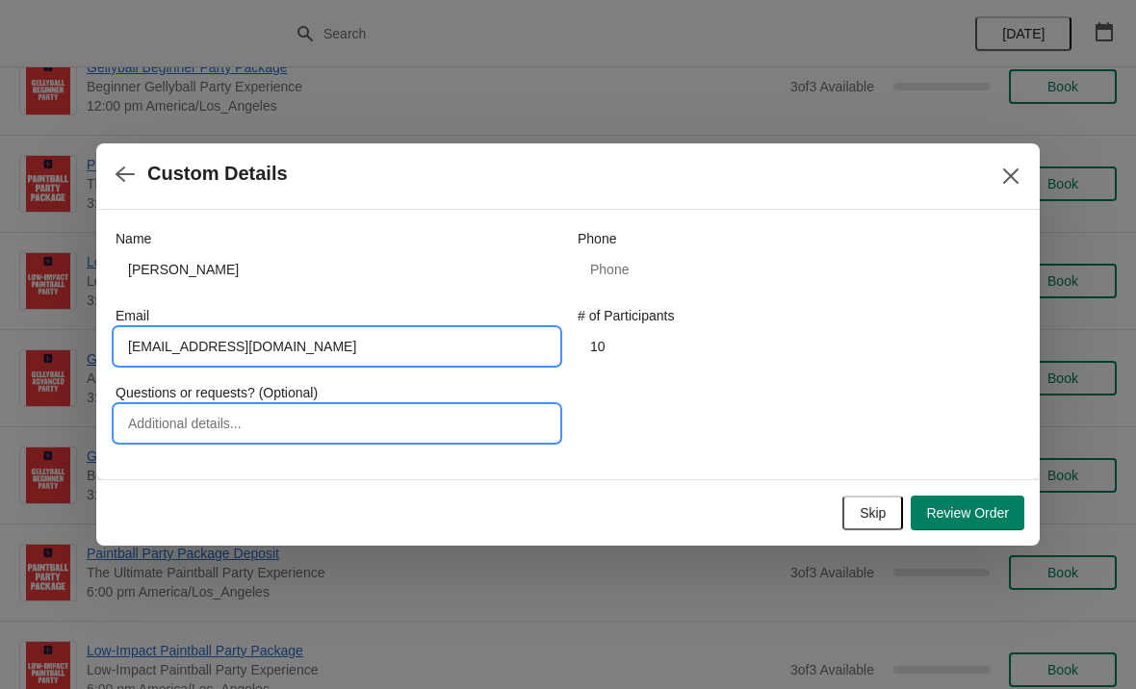
click at [461, 437] on input "Questions or requests? (Optional)" at bounding box center [336, 423] width 443 height 35
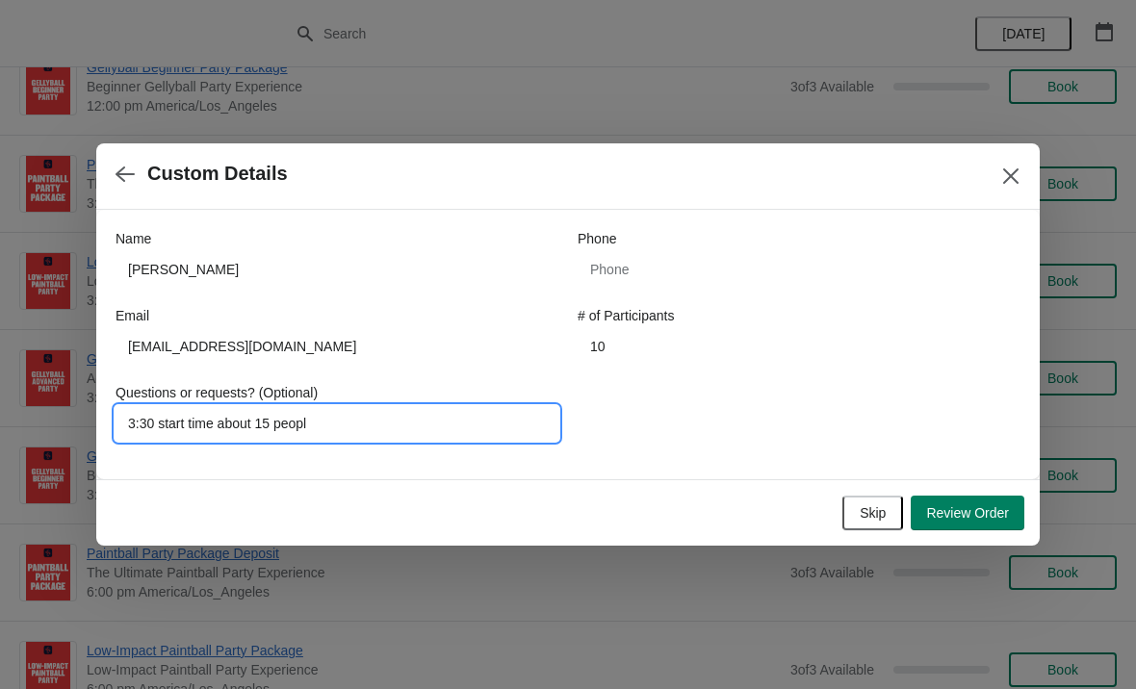
type input "3:30 start time about 15 people"
click at [974, 509] on span "Review Order" at bounding box center [967, 512] width 83 height 15
